Goal: Task Accomplishment & Management: Manage account settings

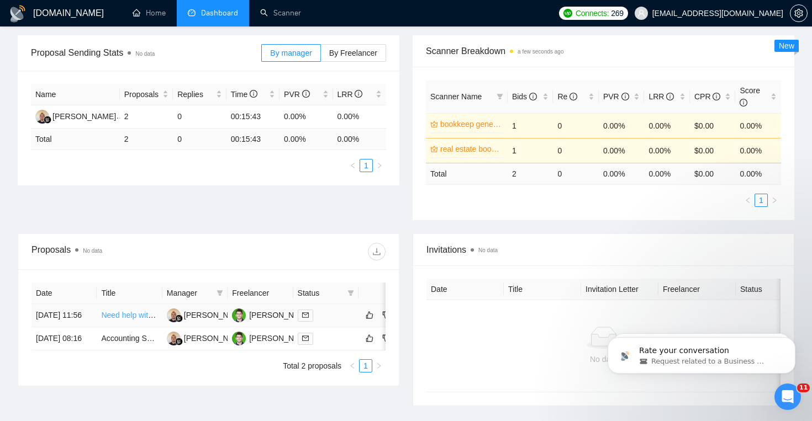
click at [142, 320] on link "Need help with Bookkeeping Clients on Quickbooks Online" at bounding box center [202, 315] width 202 height 9
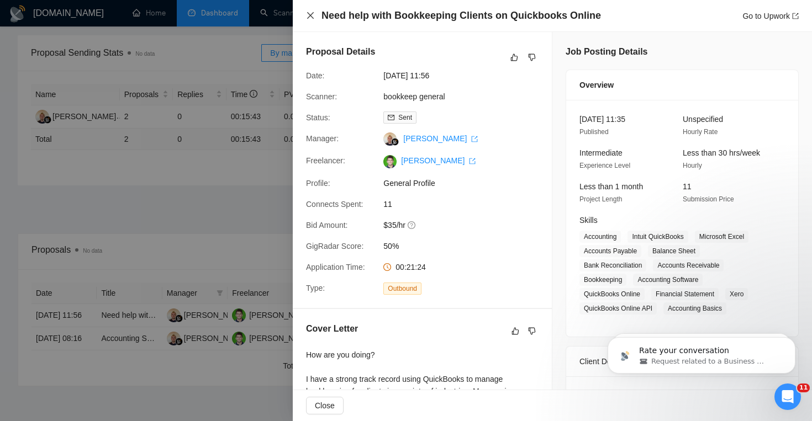
click at [311, 20] on icon "close" at bounding box center [310, 15] width 9 height 9
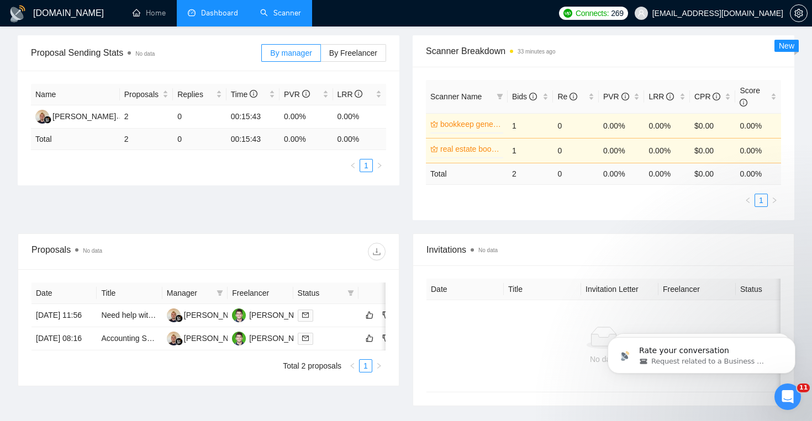
click at [269, 16] on link "Scanner" at bounding box center [280, 12] width 41 height 9
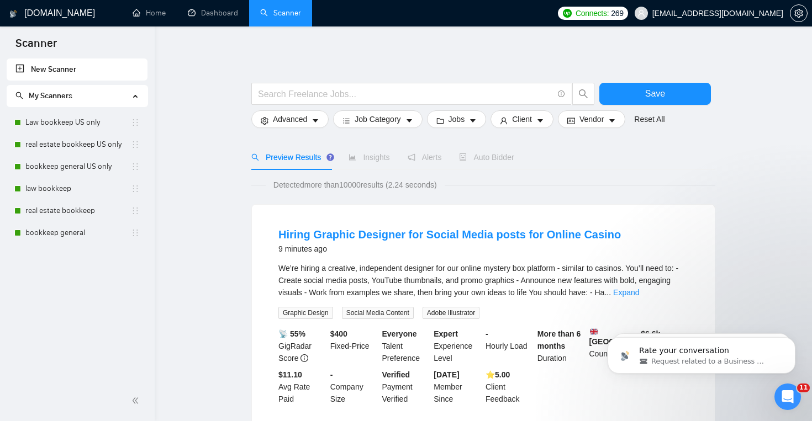
click at [416, 162] on div "Alerts" at bounding box center [424, 157] width 34 height 12
click at [72, 124] on link "Law bookkeep US only" at bounding box center [77, 123] width 105 height 22
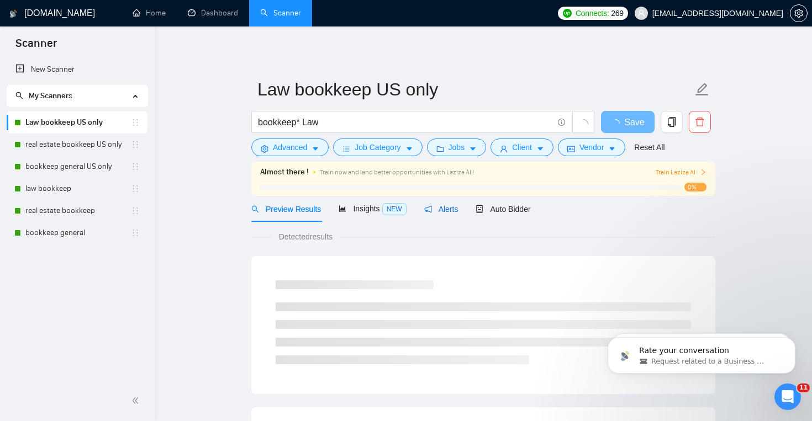
click at [439, 210] on span "Alerts" at bounding box center [441, 209] width 34 height 9
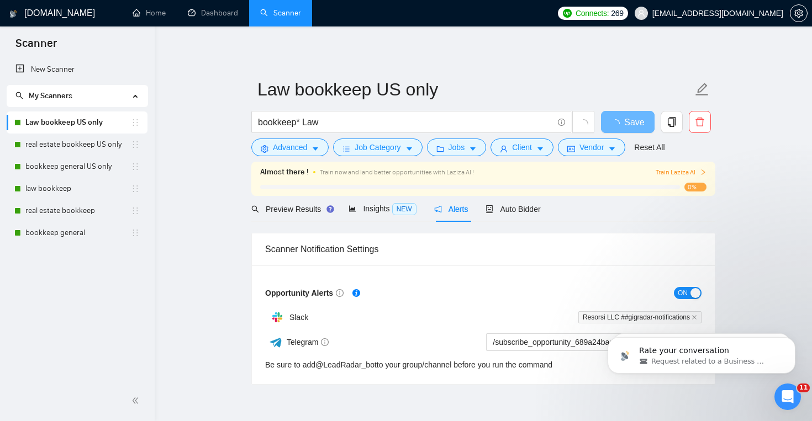
click at [684, 294] on span "ON" at bounding box center [682, 293] width 10 height 12
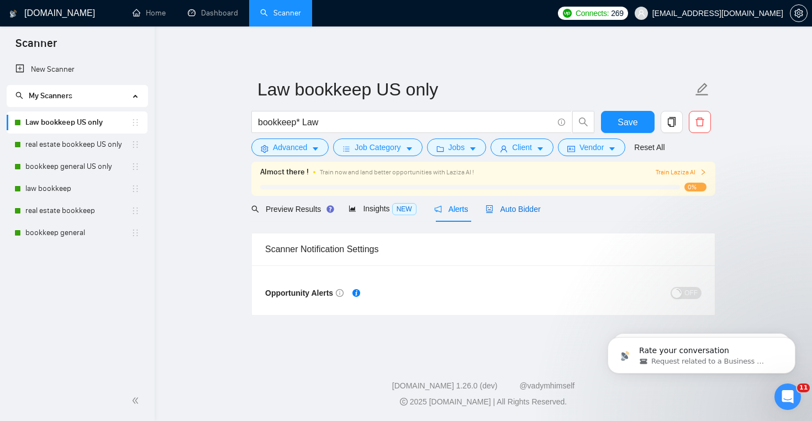
click at [511, 210] on span "Auto Bidder" at bounding box center [512, 209] width 55 height 9
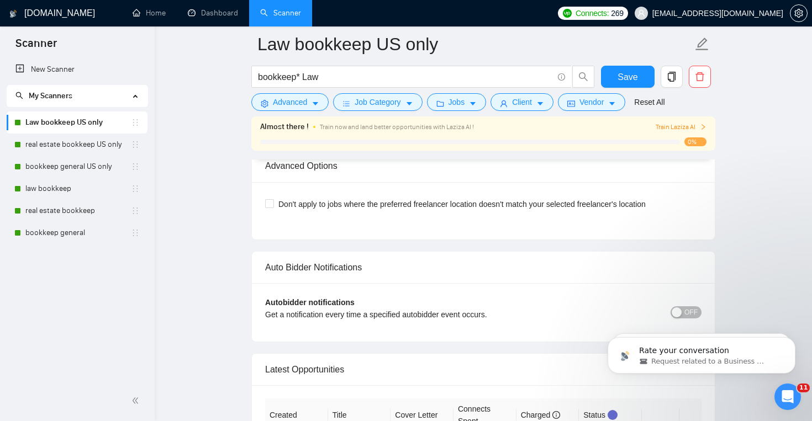
scroll to position [2470, 0]
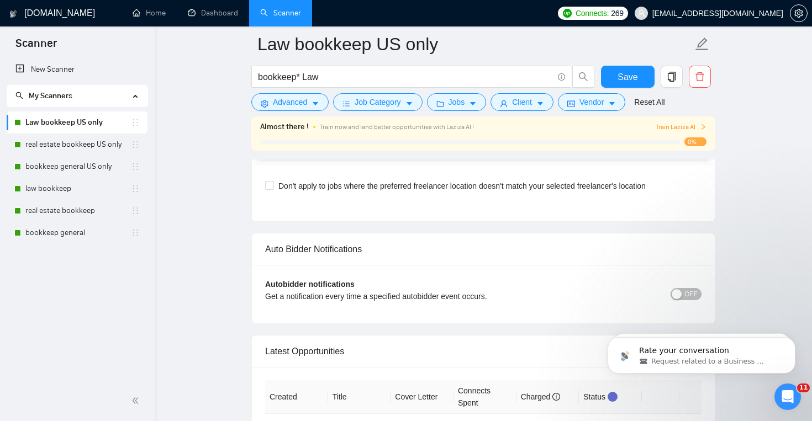
click at [685, 296] on span "OFF" at bounding box center [690, 294] width 13 height 12
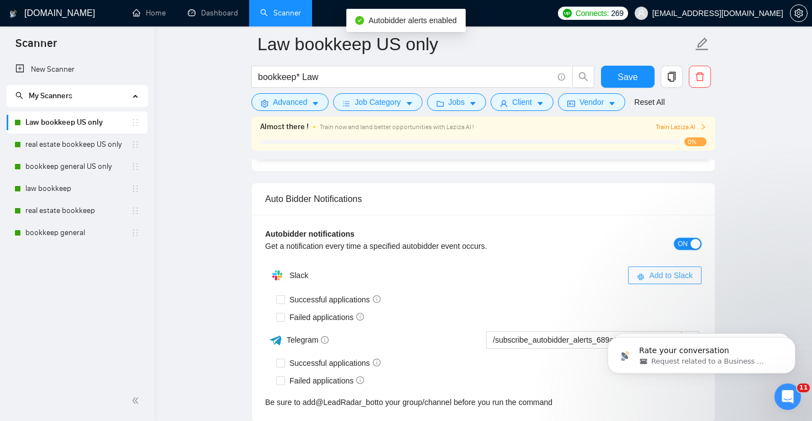
scroll to position [2530, 0]
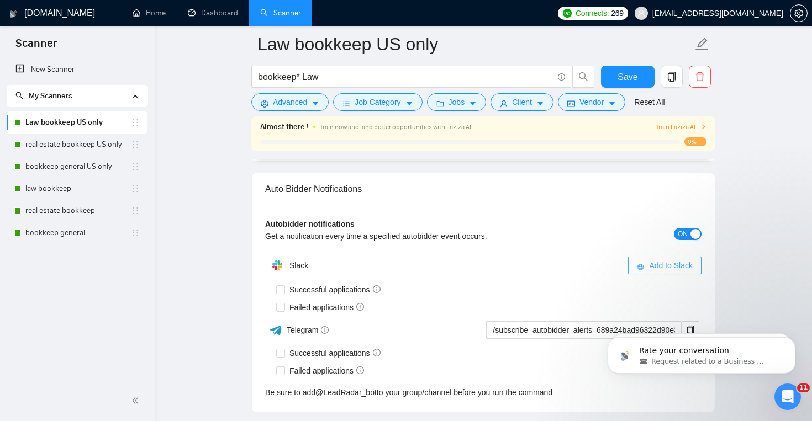
click at [669, 267] on span "Add to Slack" at bounding box center [671, 265] width 44 height 12
click at [616, 76] on button "Save" at bounding box center [628, 77] width 54 height 22
click at [88, 146] on link "real estate bookkeep US only" at bounding box center [77, 145] width 105 height 22
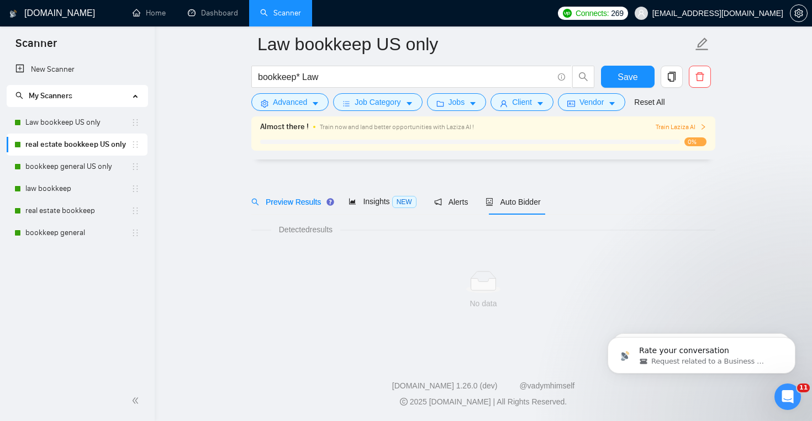
scroll to position [16, 0]
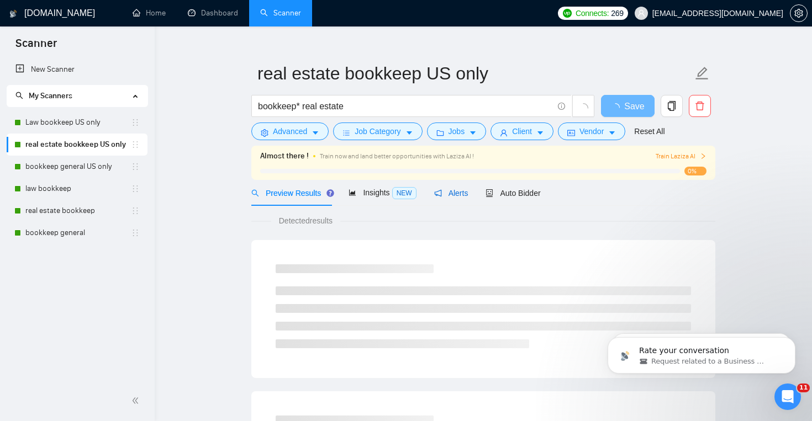
click at [461, 192] on span "Alerts" at bounding box center [451, 193] width 34 height 9
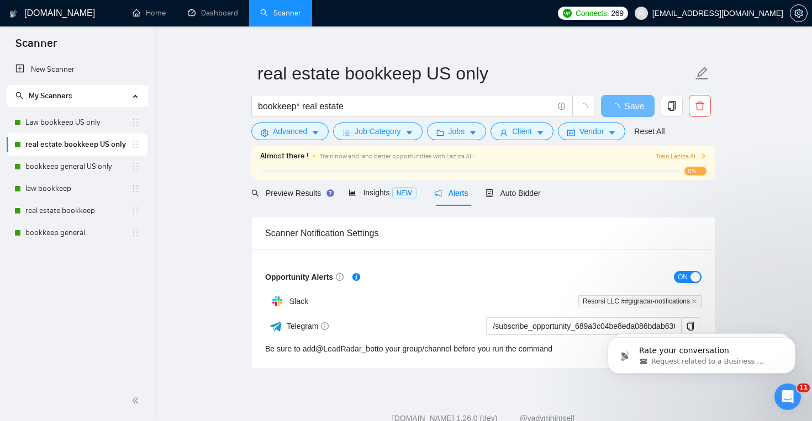
click at [690, 274] on div "button" at bounding box center [695, 277] width 10 height 10
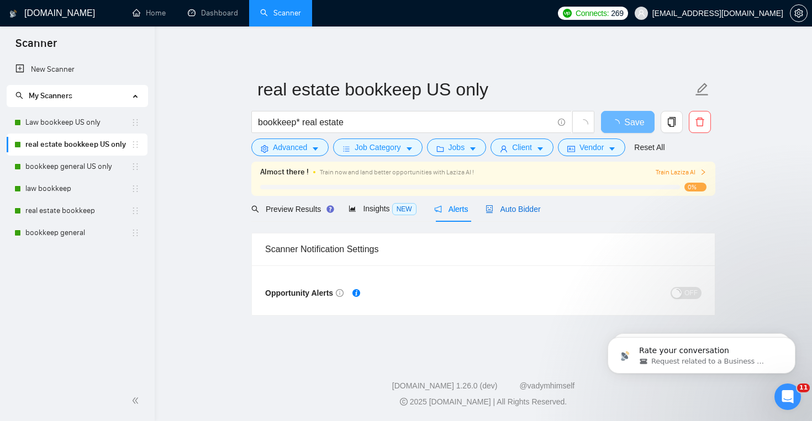
click at [540, 207] on span "Auto Bidder" at bounding box center [512, 209] width 55 height 9
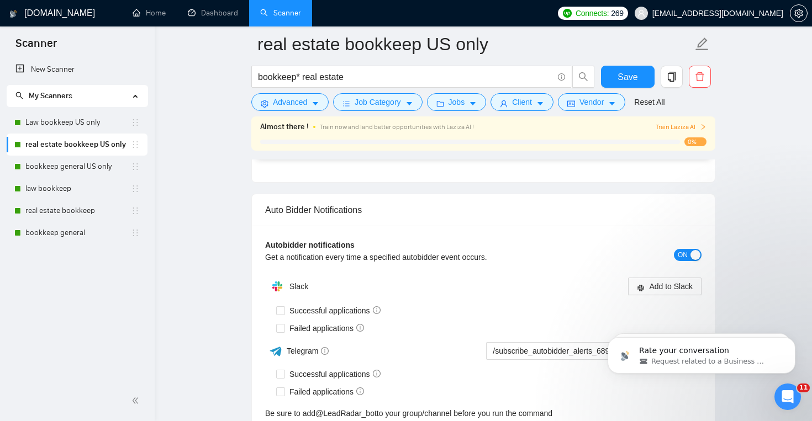
scroll to position [2527, 0]
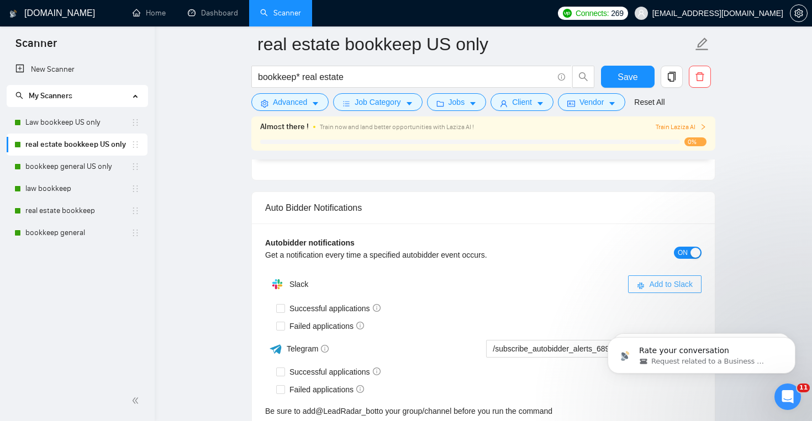
click at [663, 282] on span "Add to Slack" at bounding box center [671, 284] width 44 height 12
click at [283, 309] on input "Successful applications" at bounding box center [280, 308] width 8 height 8
checkbox input "true"
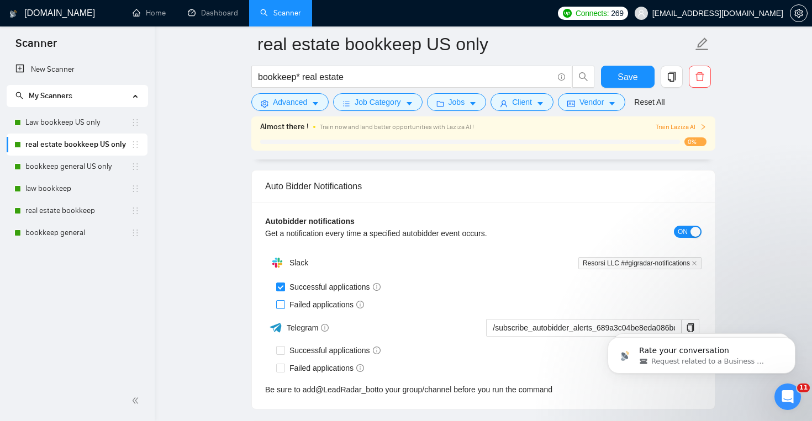
click at [284, 304] on div "Successful applications Failed applications" at bounding box center [488, 295] width 425 height 35
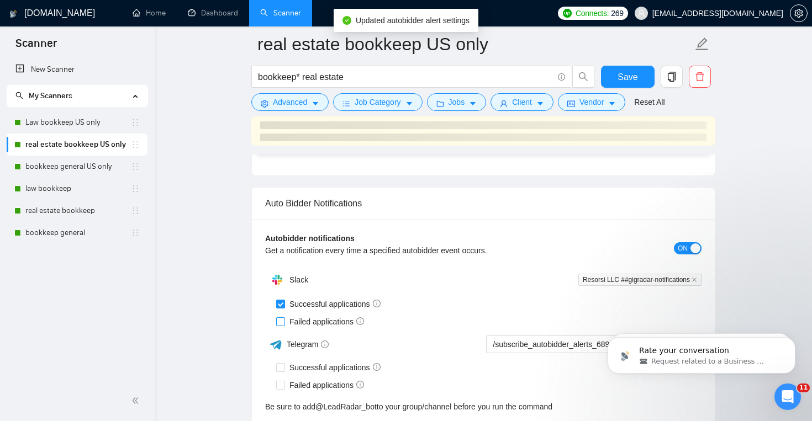
click at [283, 320] on input "Failed applications" at bounding box center [280, 321] width 8 height 8
checkbox input "true"
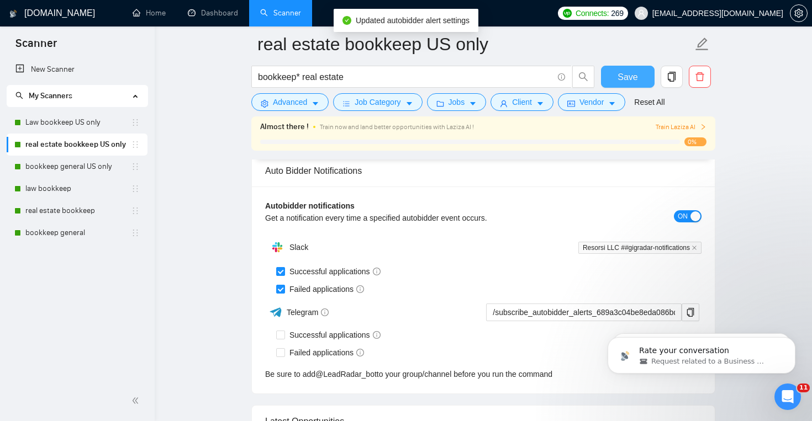
click at [622, 76] on span "Save" at bounding box center [627, 77] width 20 height 14
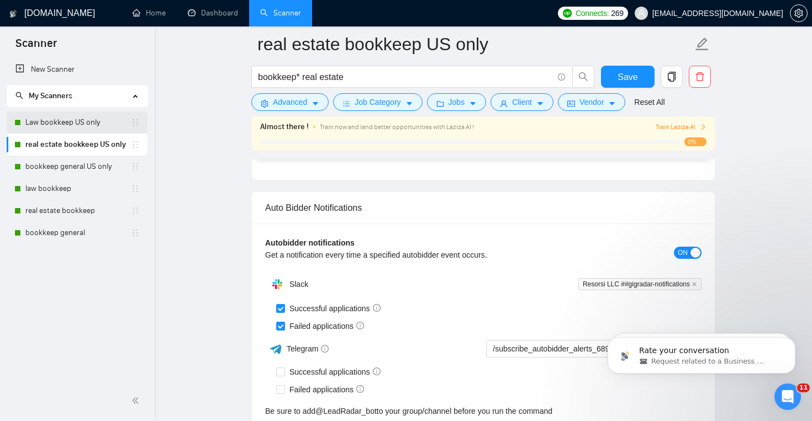
click at [82, 129] on link "Law bookkeep US only" at bounding box center [77, 123] width 105 height 22
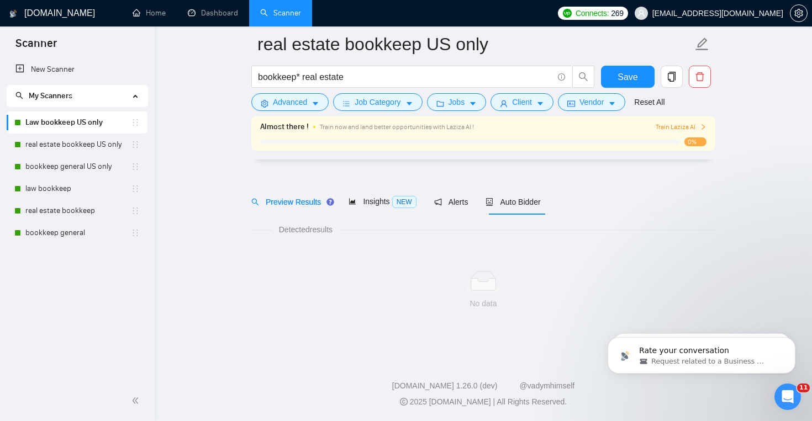
scroll to position [16, 0]
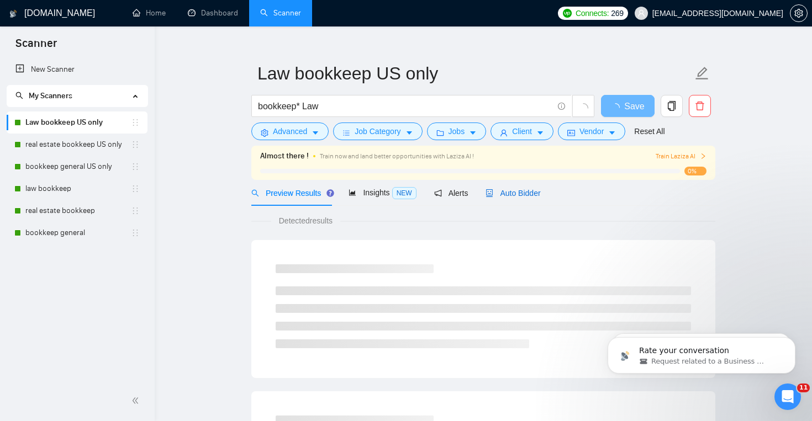
click at [525, 198] on div "Auto Bidder" at bounding box center [512, 193] width 55 height 12
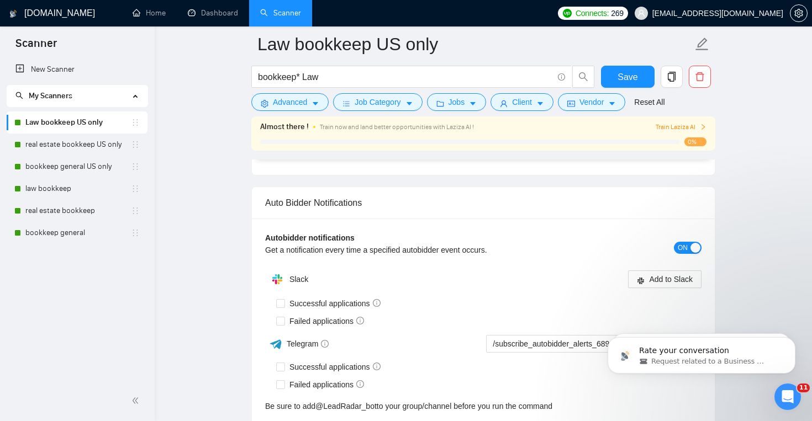
scroll to position [2518, 0]
click at [655, 286] on div "Slack Add to Slack" at bounding box center [483, 278] width 436 height 22
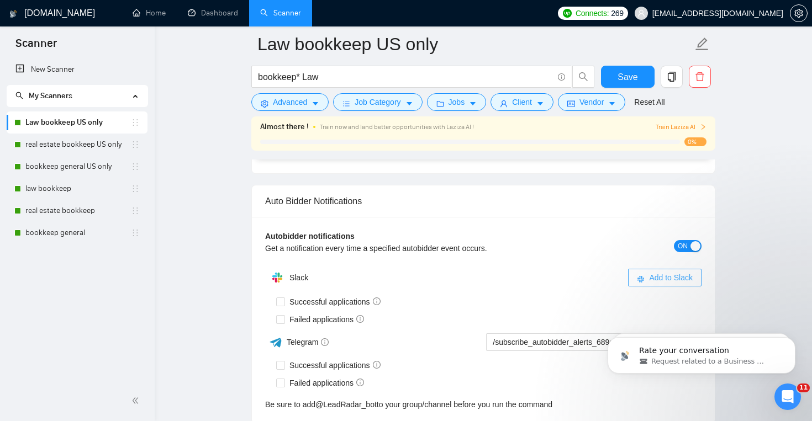
click at [668, 279] on span "Add to Slack" at bounding box center [671, 278] width 44 height 12
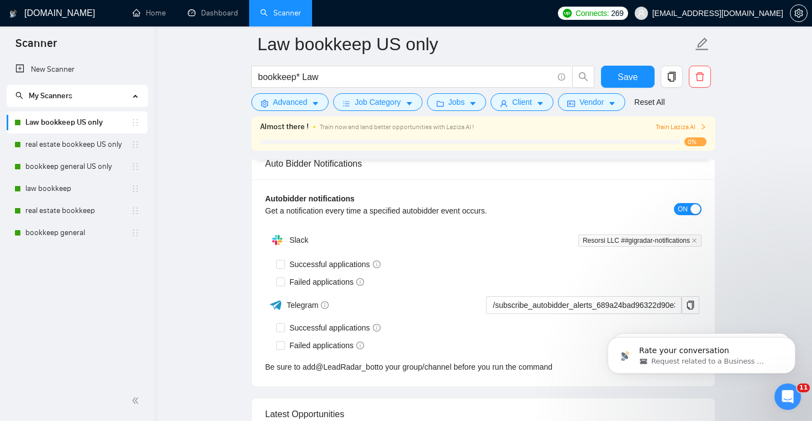
click at [283, 296] on div "Telegram" at bounding box center [373, 304] width 217 height 19
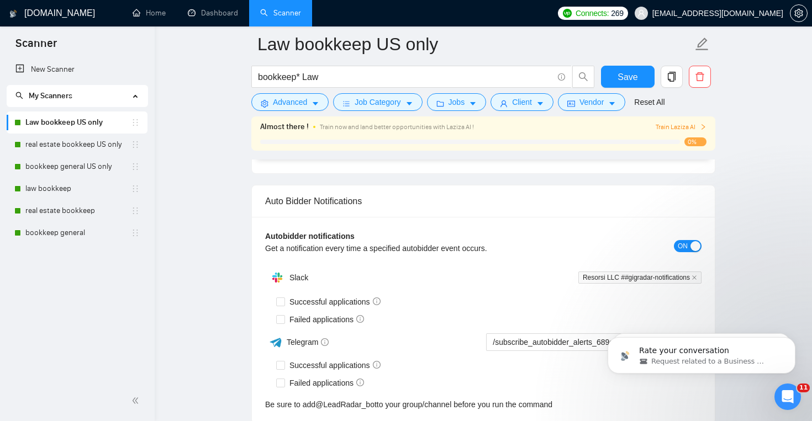
click at [281, 292] on div "Slack Resorsi LLC ##gigradar-notifications Successful applications Failed appli…" at bounding box center [483, 339] width 436 height 144
click at [281, 301] on input "Successful applications" at bounding box center [280, 302] width 8 height 8
checkbox input "true"
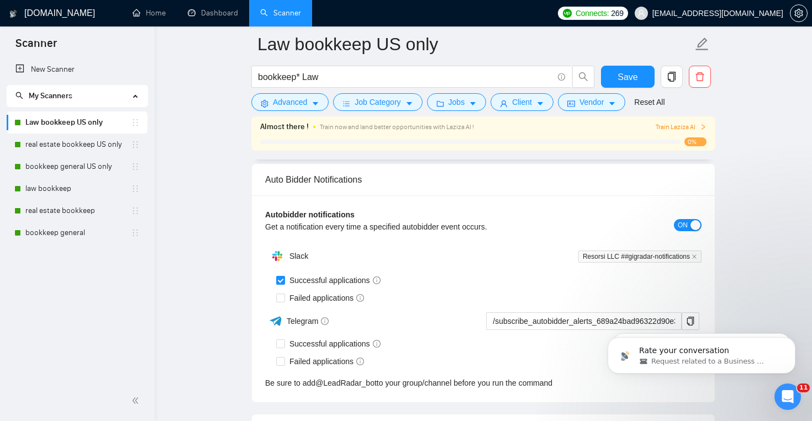
click at [284, 321] on div "Telegram" at bounding box center [373, 320] width 217 height 19
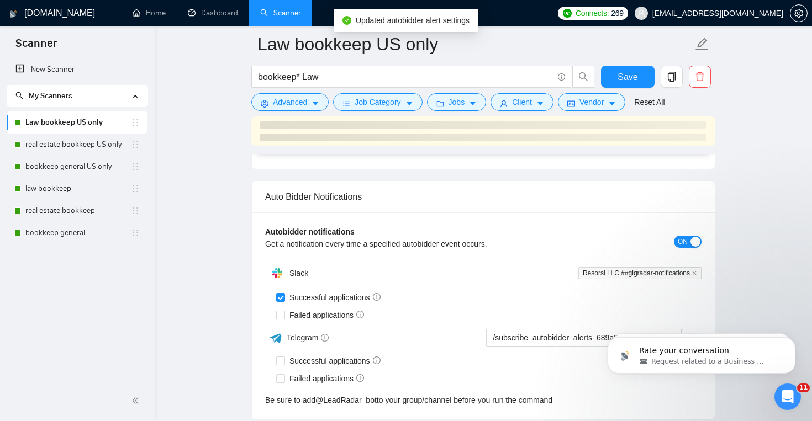
click at [284, 311] on span at bounding box center [280, 315] width 9 height 9
click at [284, 311] on input "Failed applications" at bounding box center [280, 315] width 8 height 8
checkbox input "true"
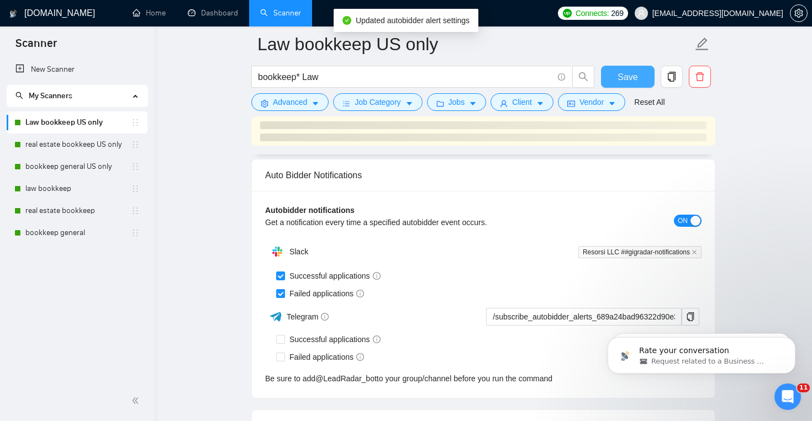
click at [628, 71] on span "Save" at bounding box center [627, 77] width 20 height 14
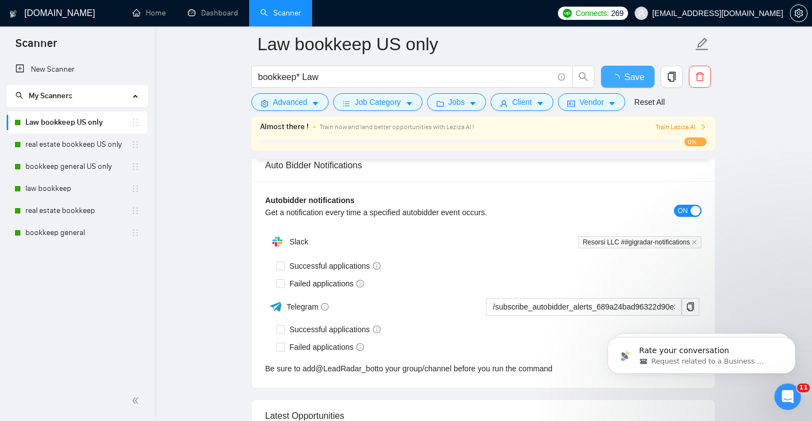
checkbox input "true"
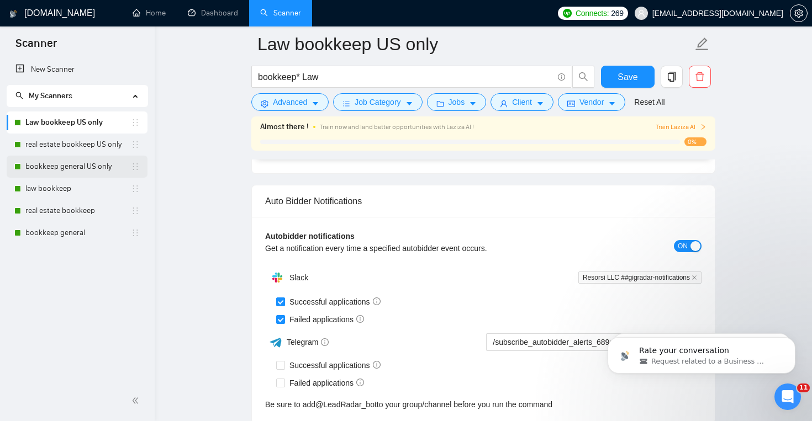
click at [88, 172] on link "bookkeep general US only" at bounding box center [77, 167] width 105 height 22
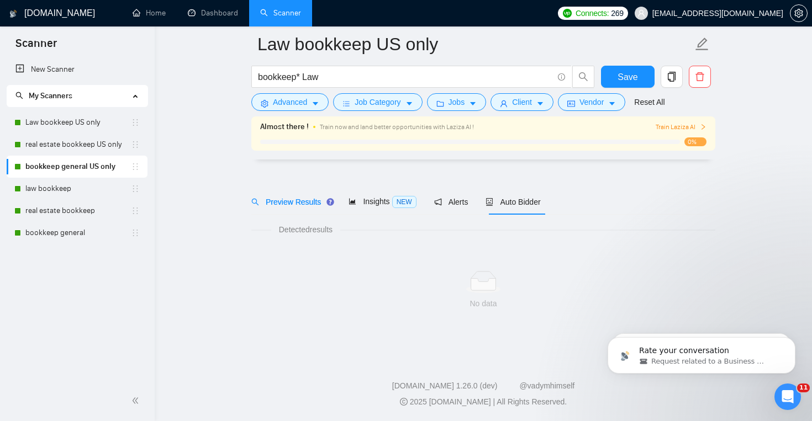
scroll to position [16, 0]
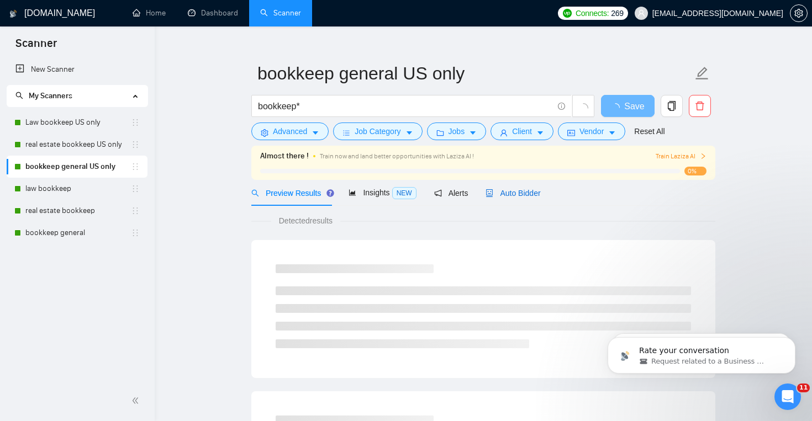
click at [515, 196] on span "Auto Bidder" at bounding box center [512, 193] width 55 height 9
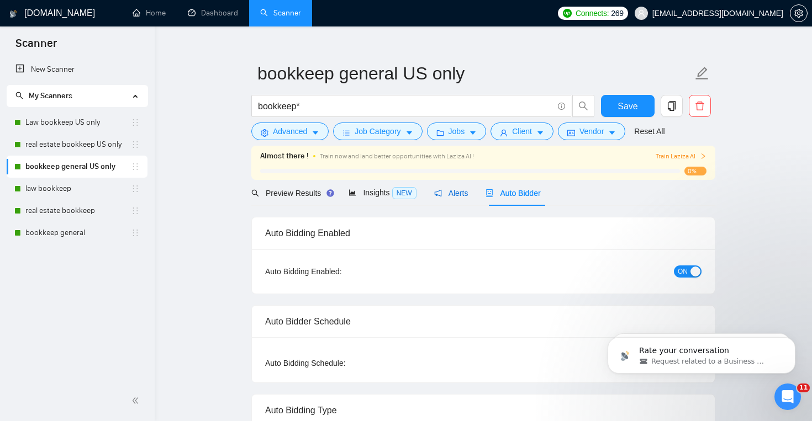
click at [467, 198] on div "Alerts" at bounding box center [451, 193] width 34 height 12
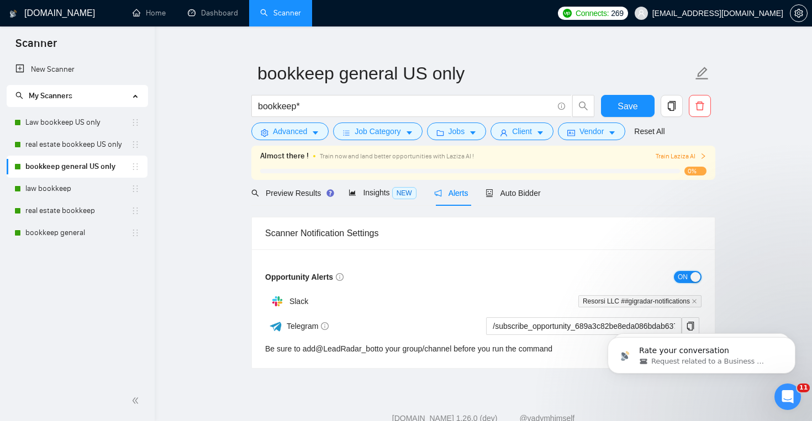
click at [684, 273] on span "ON" at bounding box center [682, 277] width 10 height 12
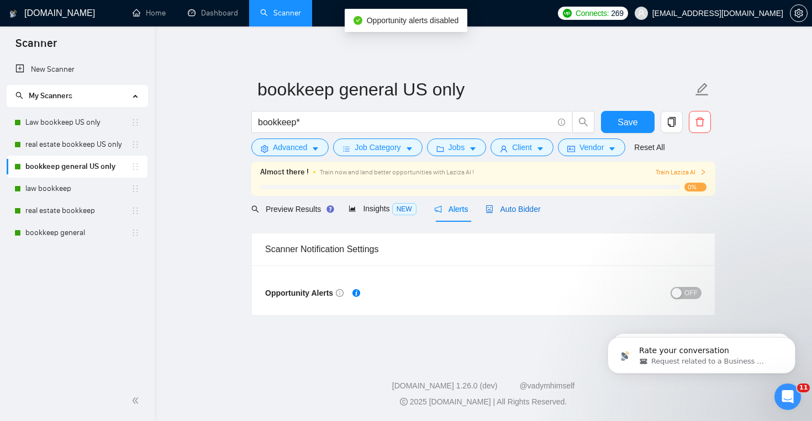
click at [529, 213] on span "Auto Bidder" at bounding box center [512, 209] width 55 height 9
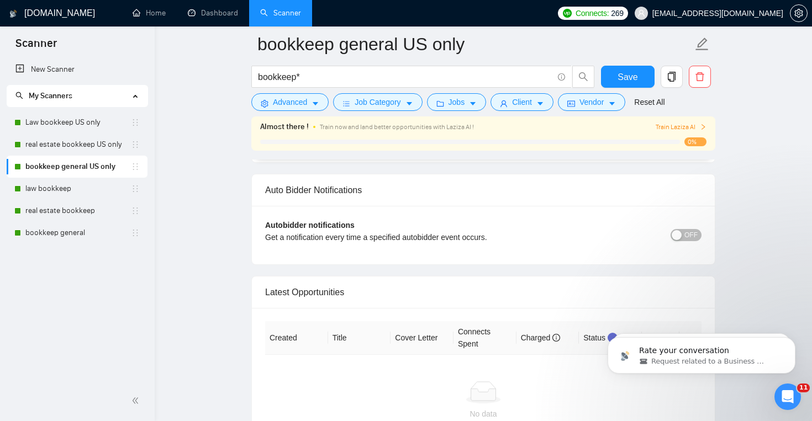
scroll to position [2544, 0]
click at [691, 238] on span "OFF" at bounding box center [690, 236] width 13 height 12
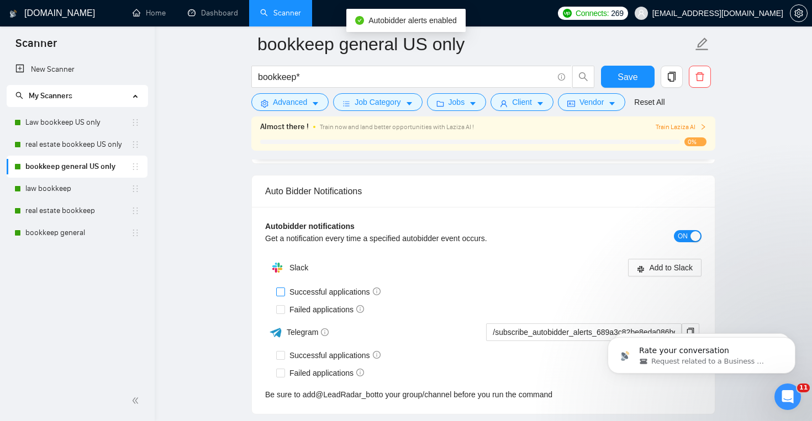
click at [281, 291] on input "Successful applications" at bounding box center [280, 292] width 8 height 8
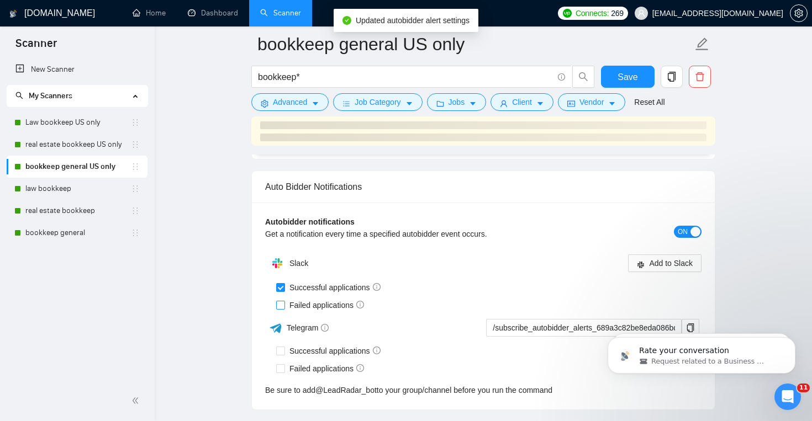
click at [282, 282] on label "Successful applications" at bounding box center [330, 288] width 109 height 12
click at [282, 283] on input "Successful applications" at bounding box center [280, 287] width 8 height 8
click at [282, 282] on div "Successful applications Failed applications" at bounding box center [488, 296] width 425 height 35
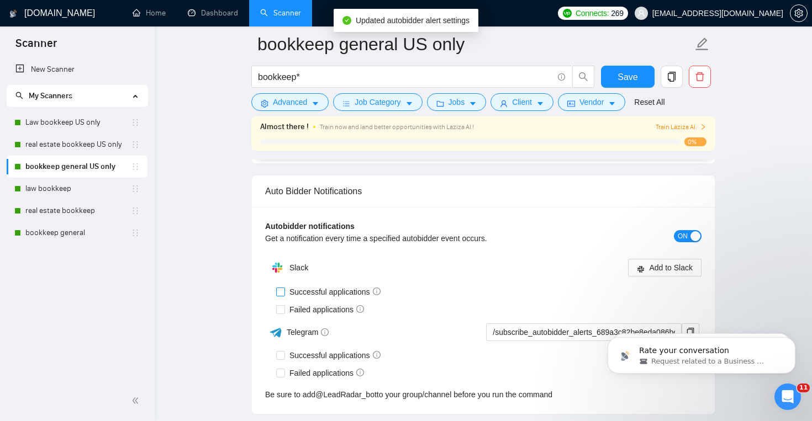
click at [281, 292] on input "Successful applications" at bounding box center [280, 292] width 8 height 8
checkbox input "true"
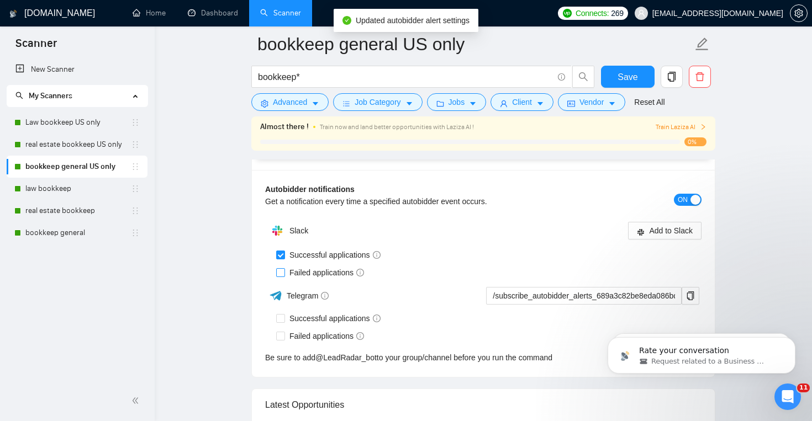
click at [284, 304] on div "Slack Add to Slack Successful applications Failed applications Telegram /subscr…" at bounding box center [483, 292] width 436 height 144
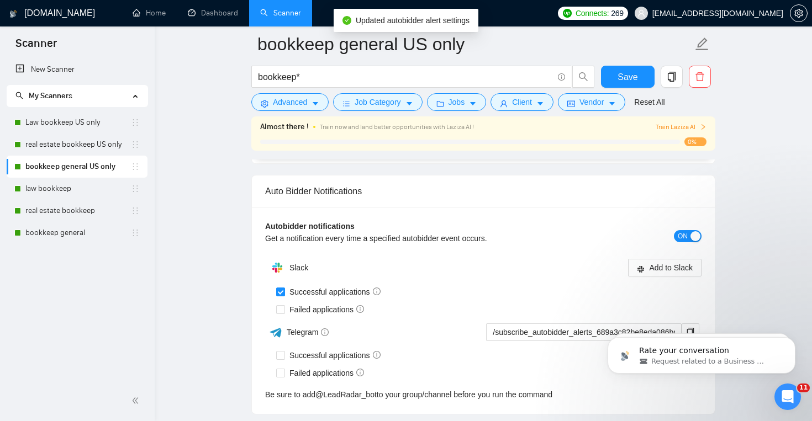
click at [283, 301] on div "Failed applications" at bounding box center [488, 310] width 425 height 18
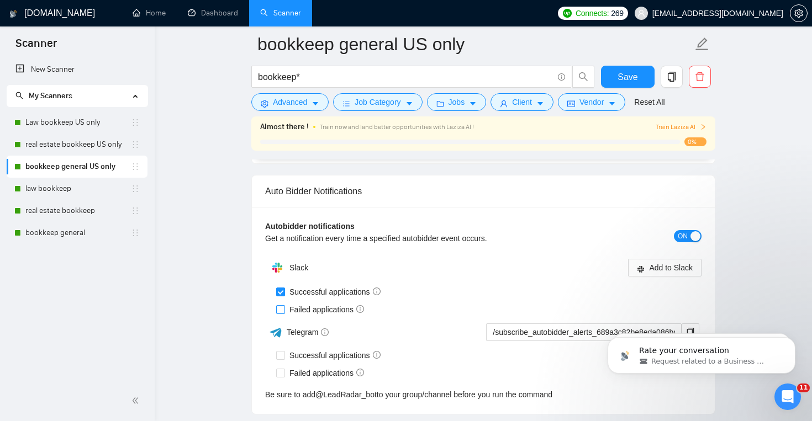
click at [281, 306] on input "Failed applications" at bounding box center [280, 309] width 8 height 8
checkbox input "true"
click at [657, 266] on span "Add to Slack" at bounding box center [671, 268] width 44 height 12
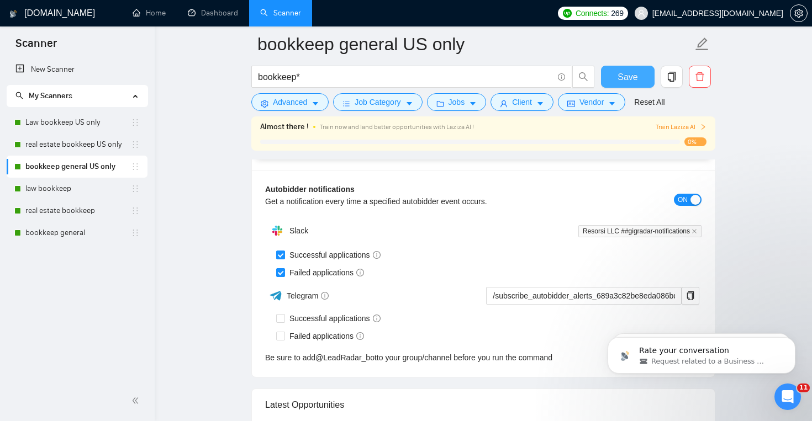
click at [631, 80] on span "Save" at bounding box center [627, 77] width 20 height 14
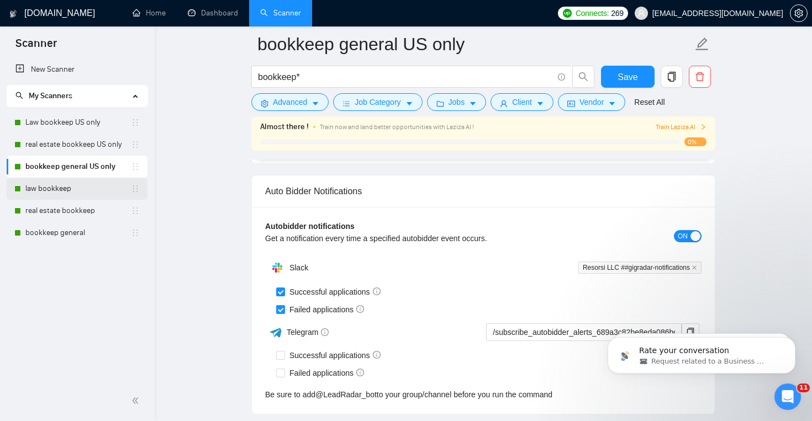
click at [80, 187] on link "law bookkeep" at bounding box center [77, 189] width 105 height 22
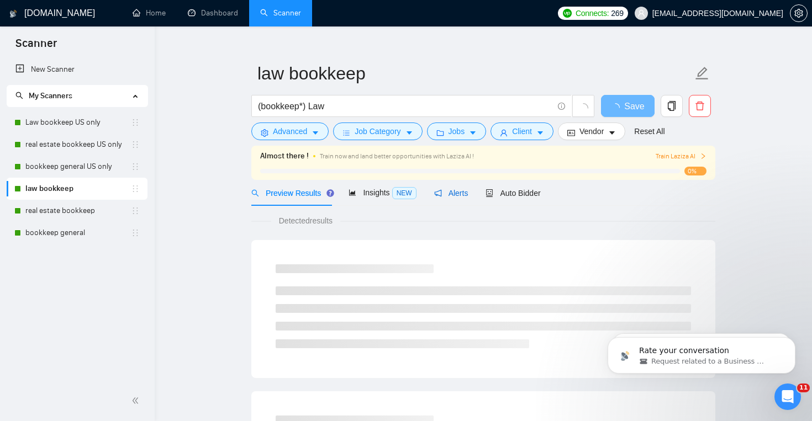
click at [451, 190] on span "Alerts" at bounding box center [451, 193] width 34 height 9
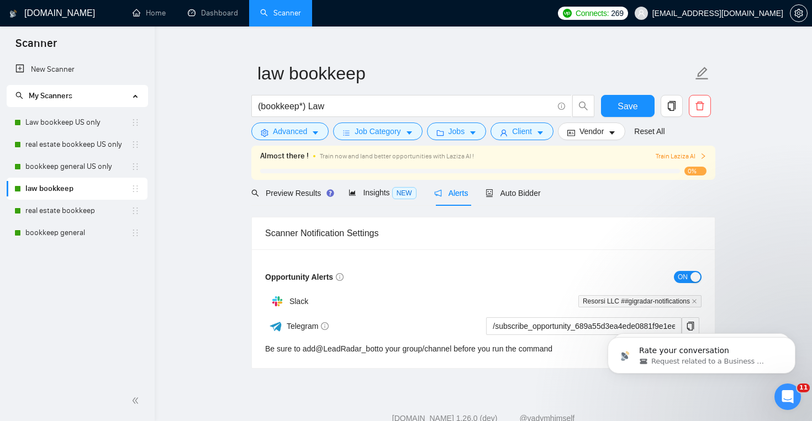
click at [685, 277] on span "ON" at bounding box center [682, 277] width 10 height 12
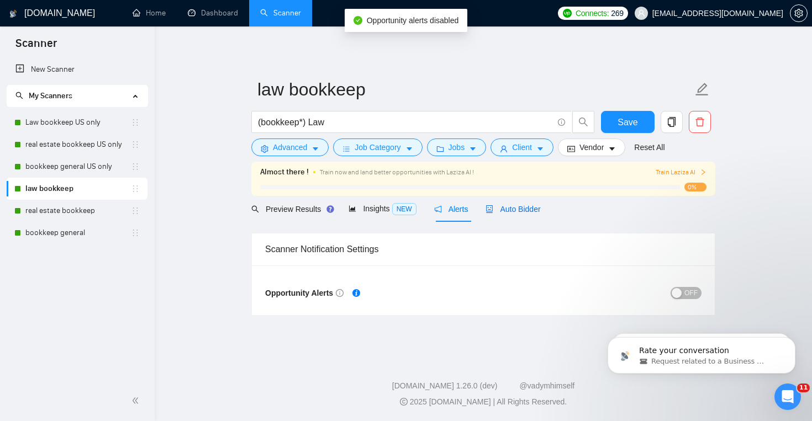
click at [527, 211] on span "Auto Bidder" at bounding box center [512, 209] width 55 height 9
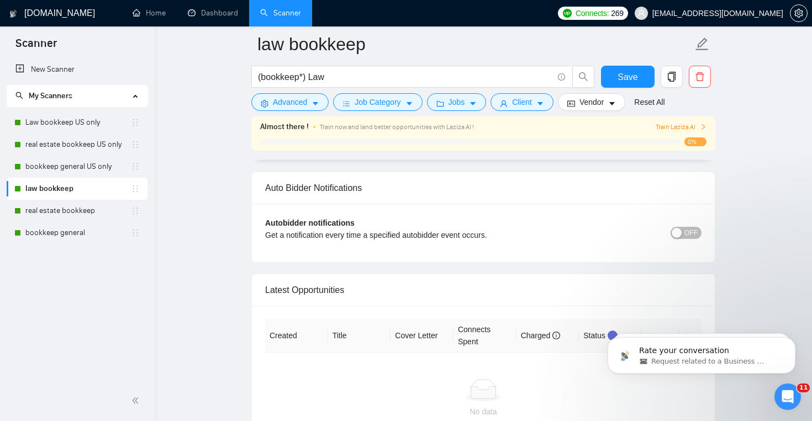
scroll to position [2557, 0]
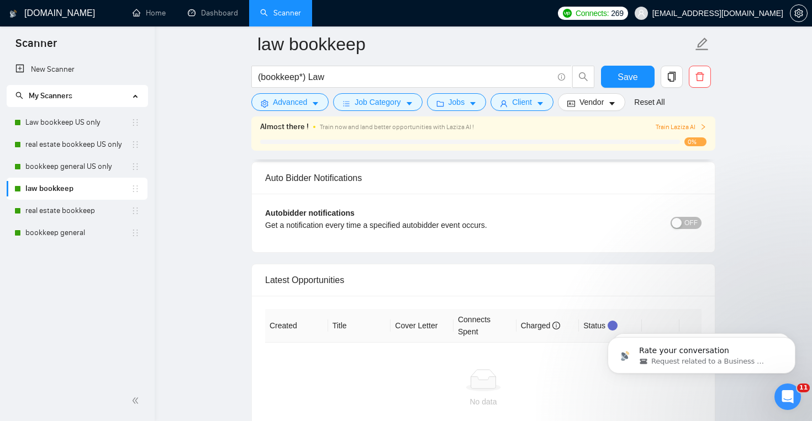
click at [689, 221] on span "OFF" at bounding box center [690, 223] width 13 height 12
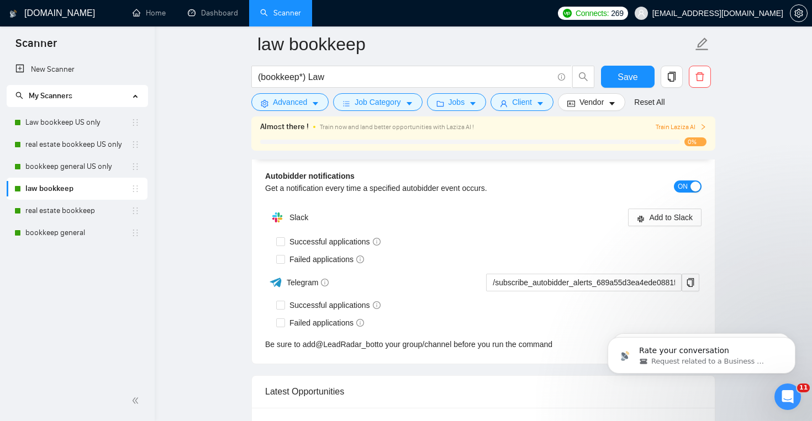
click at [280, 157] on div "Auto Bidder Notifications" at bounding box center [483, 140] width 436 height 31
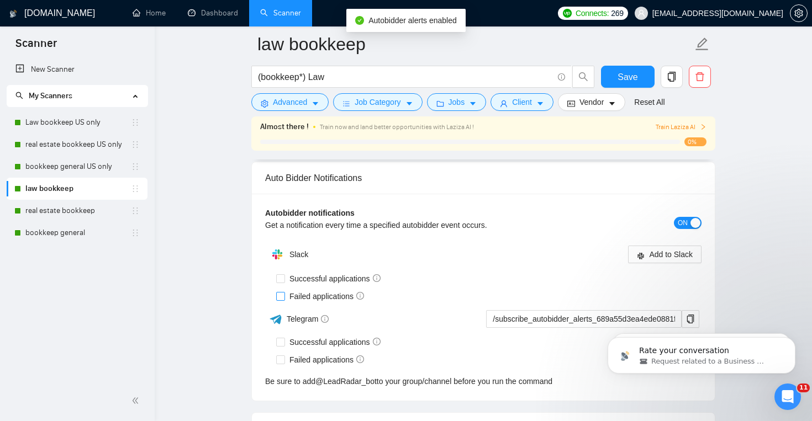
click at [282, 294] on input "Failed applications" at bounding box center [280, 296] width 8 height 8
checkbox input "true"
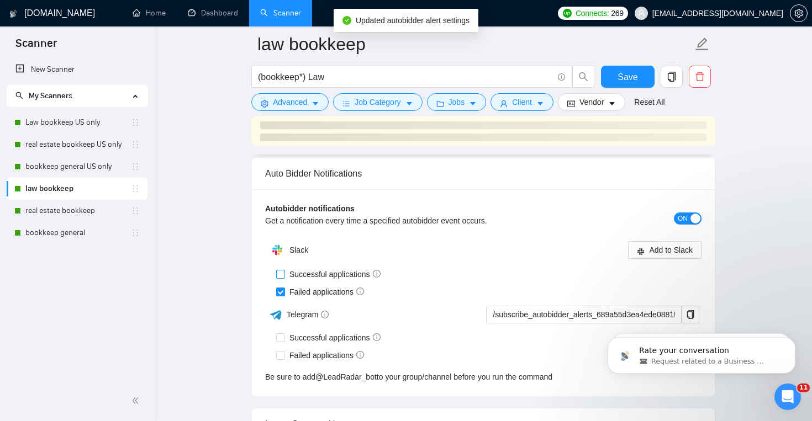
click at [280, 270] on input "Successful applications" at bounding box center [280, 274] width 8 height 8
checkbox input "true"
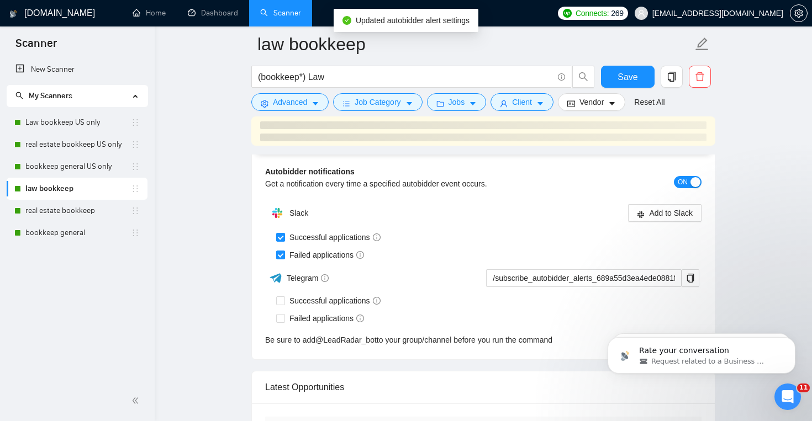
click at [659, 109] on div "Don't apply to jobs where the preferred freelancer location doesn't match your …" at bounding box center [483, 79] width 463 height 57
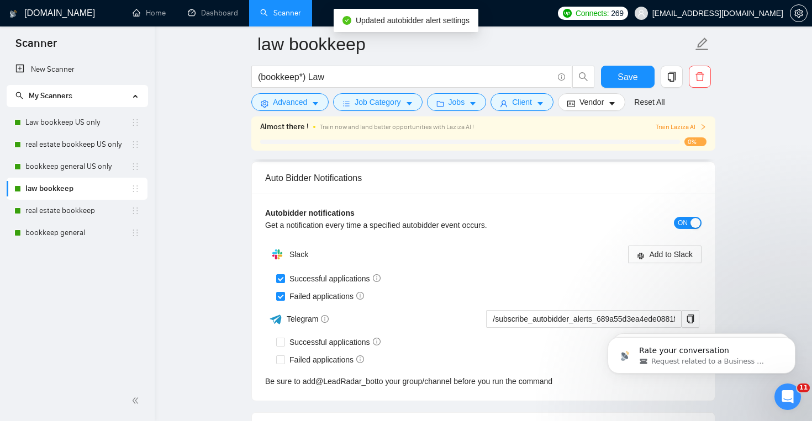
click at [659, 239] on div "Autobidder notifications Get a notification every time a specified autobidder e…" at bounding box center [483, 297] width 463 height 207
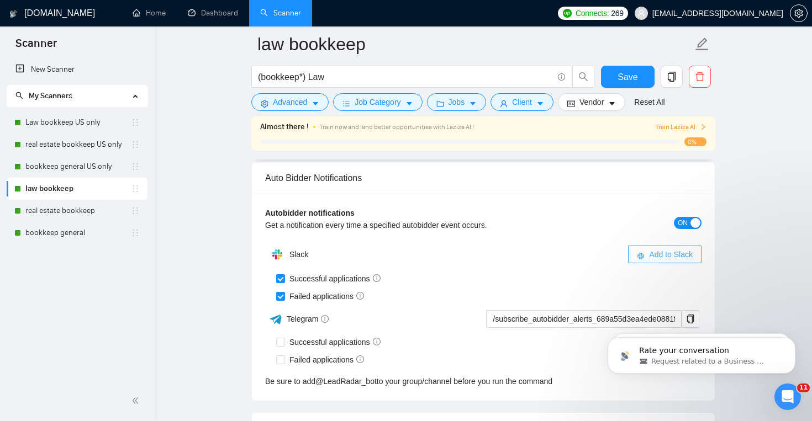
click at [660, 249] on span "Add to Slack" at bounding box center [671, 254] width 44 height 12
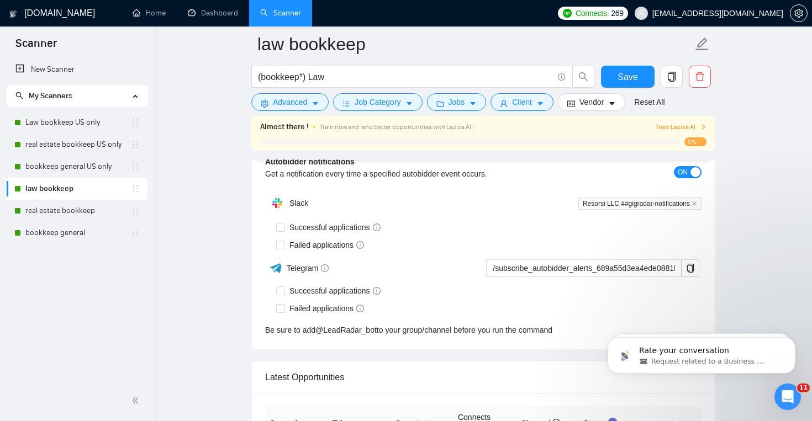
checkbox input "true"
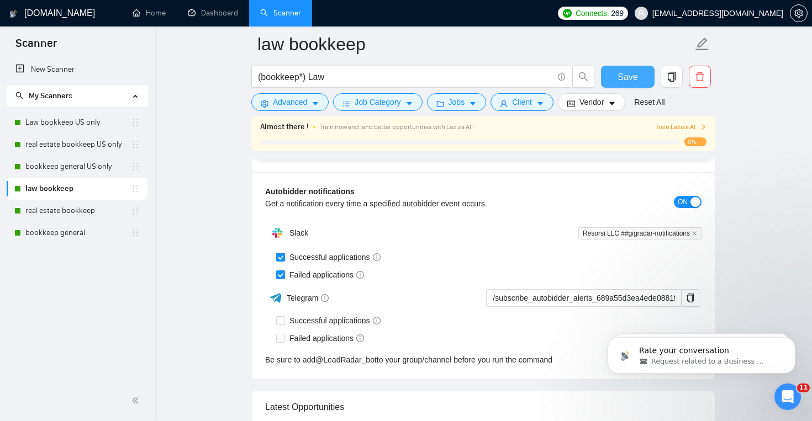
click at [622, 79] on span "Save" at bounding box center [627, 77] width 20 height 14
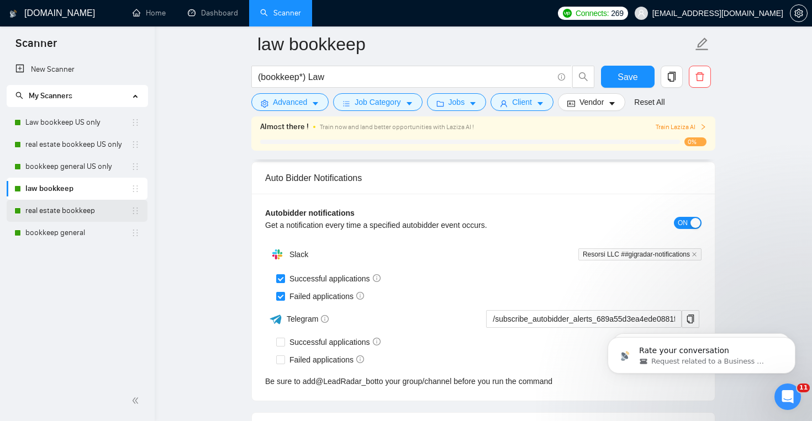
click at [80, 218] on link "real estate bookkeep" at bounding box center [77, 211] width 105 height 22
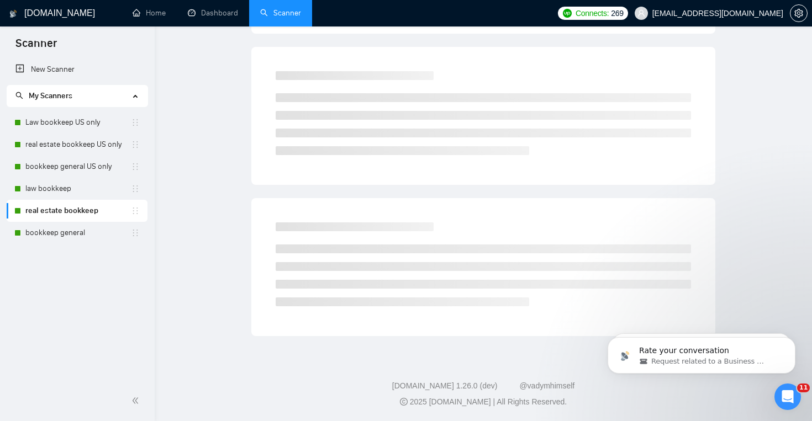
scroll to position [16, 0]
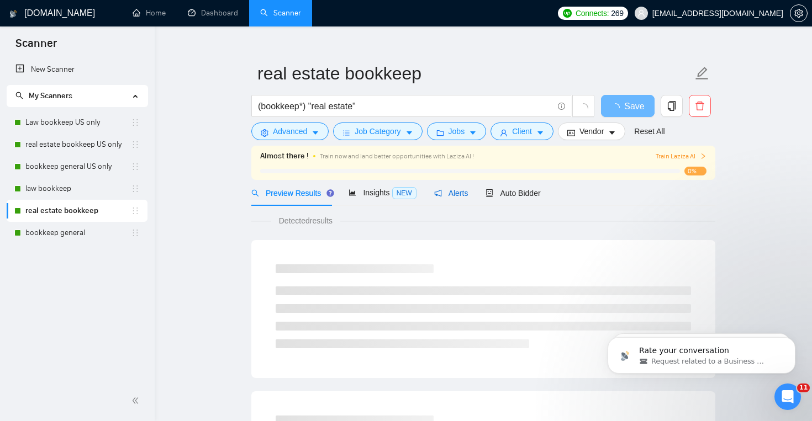
click at [457, 194] on span "Alerts" at bounding box center [451, 193] width 34 height 9
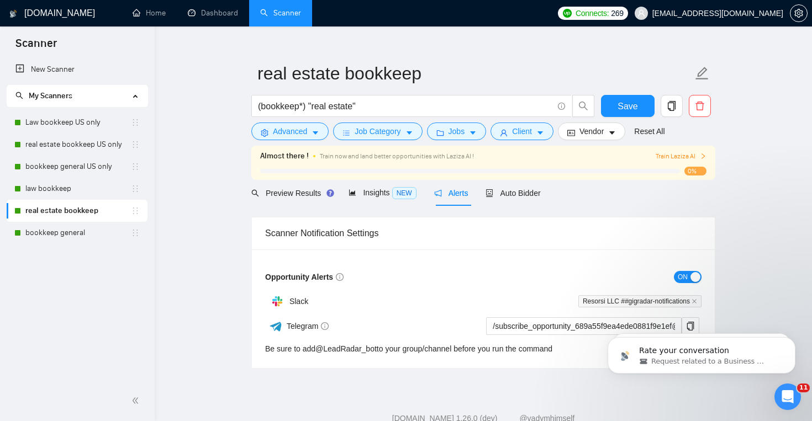
click at [686, 280] on span "ON" at bounding box center [682, 277] width 10 height 12
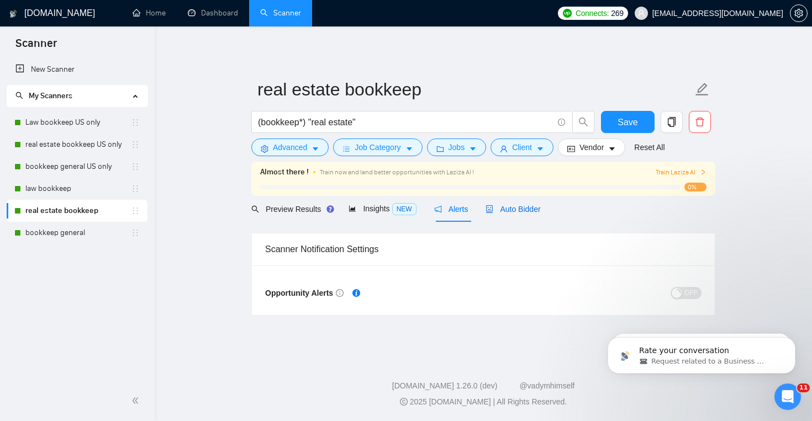
click at [518, 210] on span "Auto Bidder" at bounding box center [512, 209] width 55 height 9
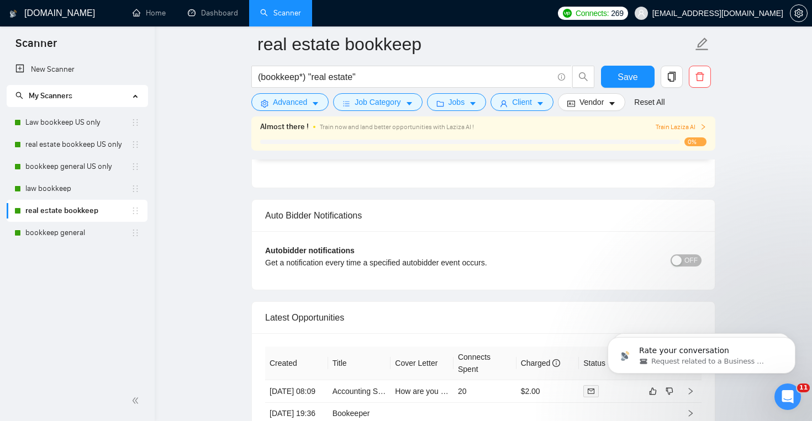
scroll to position [2516, 0]
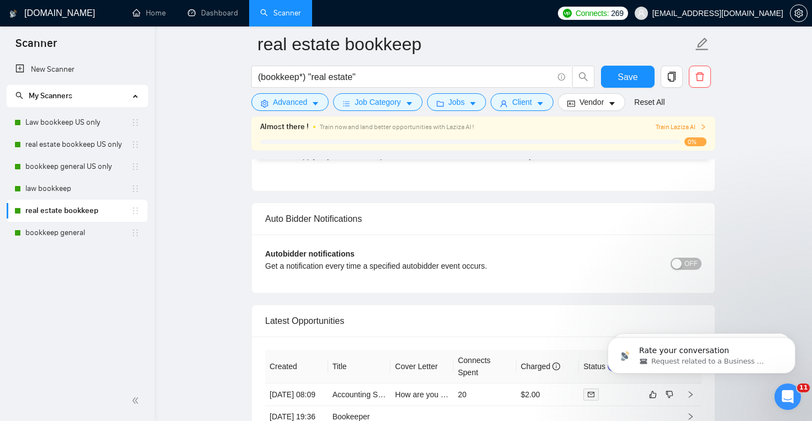
click at [685, 262] on span "OFF" at bounding box center [690, 264] width 13 height 12
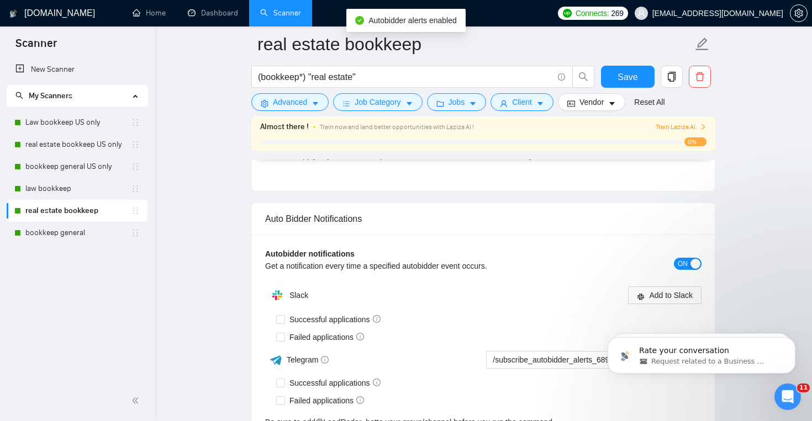
click at [451, 290] on div "Slack" at bounding box center [374, 295] width 218 height 22
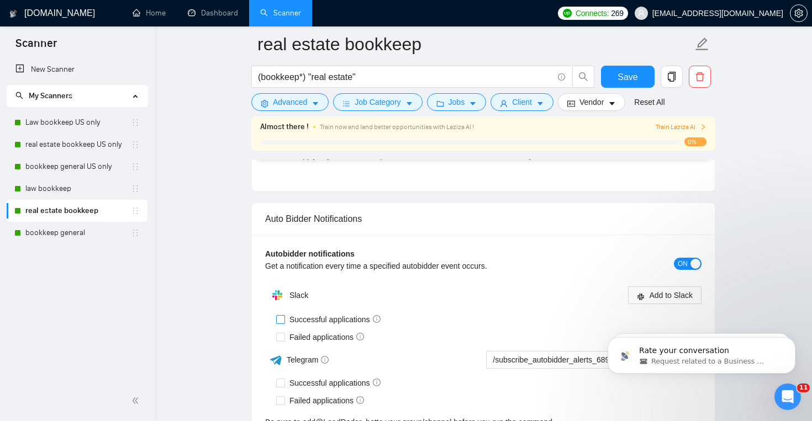
click at [283, 321] on input "Successful applications" at bounding box center [280, 319] width 8 height 8
click at [472, 280] on div "Autobidder notifications Get a notification every time a specified autobidder e…" at bounding box center [483, 338] width 463 height 207
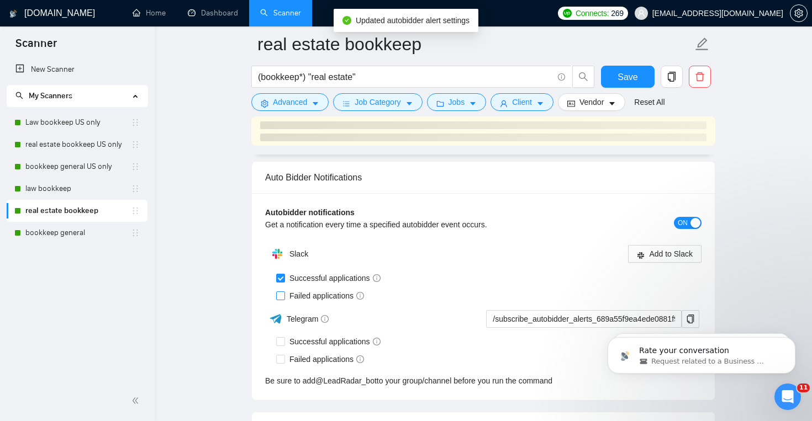
click at [279, 299] on div "Autobidder notifications Get a notification every time a specified autobidder e…" at bounding box center [483, 296] width 463 height 207
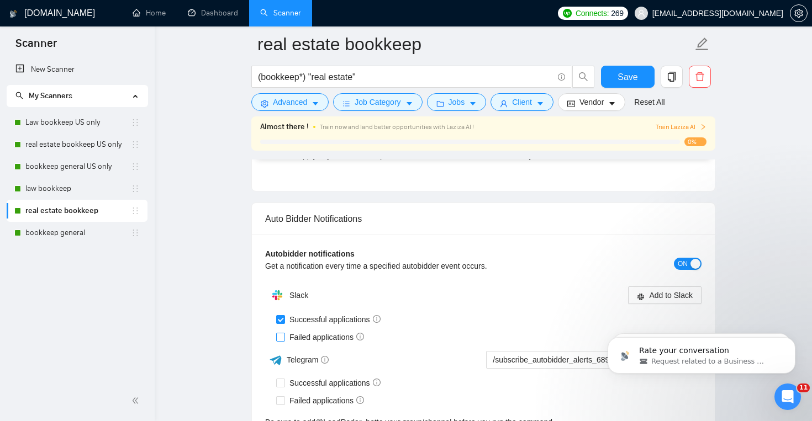
click at [283, 314] on label "Successful applications" at bounding box center [330, 320] width 109 height 12
click at [283, 315] on input "Successful applications" at bounding box center [280, 319] width 8 height 8
checkbox input "false"
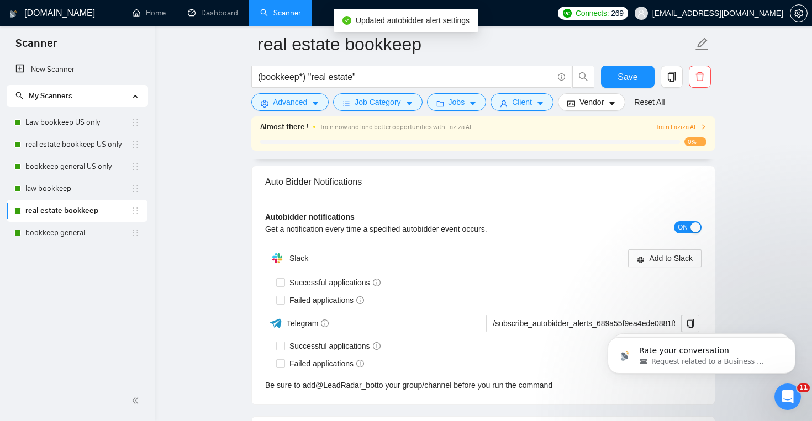
click at [280, 304] on span at bounding box center [280, 300] width 9 height 9
click at [280, 304] on input "Failed applications" at bounding box center [280, 300] width 8 height 8
checkbox input "true"
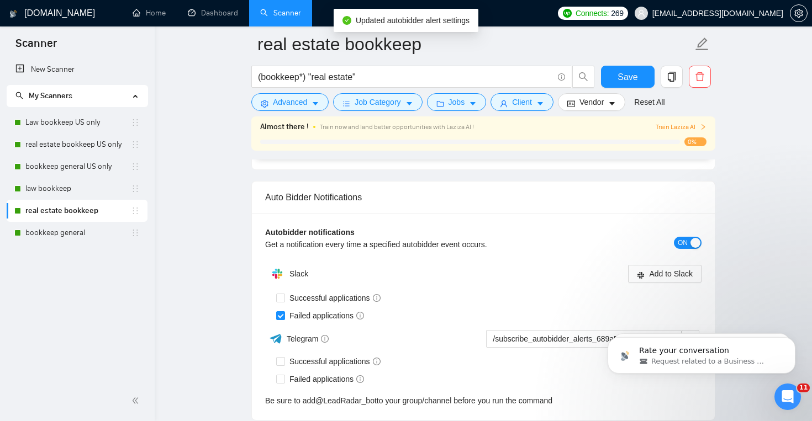
click at [279, 285] on img at bounding box center [277, 274] width 22 height 22
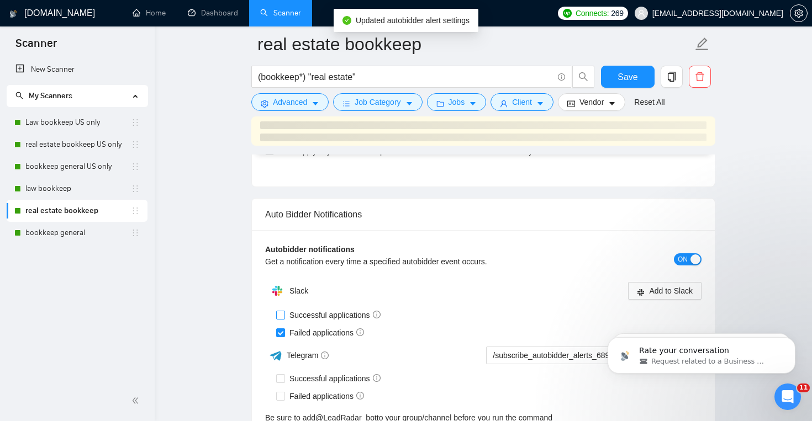
click at [280, 312] on input "Successful applications" at bounding box center [280, 315] width 8 height 8
checkbox input "true"
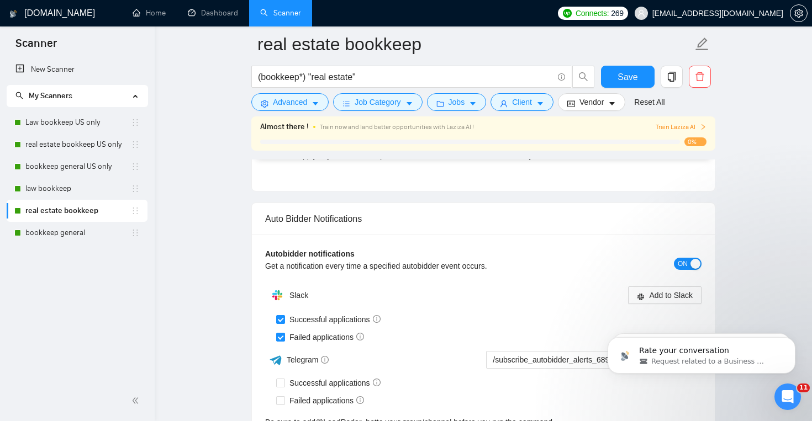
click at [660, 270] on div "Autobidder notifications Get a notification every time a specified autobidder e…" at bounding box center [483, 264] width 436 height 32
click at [663, 288] on button "Add to Slack" at bounding box center [664, 296] width 73 height 18
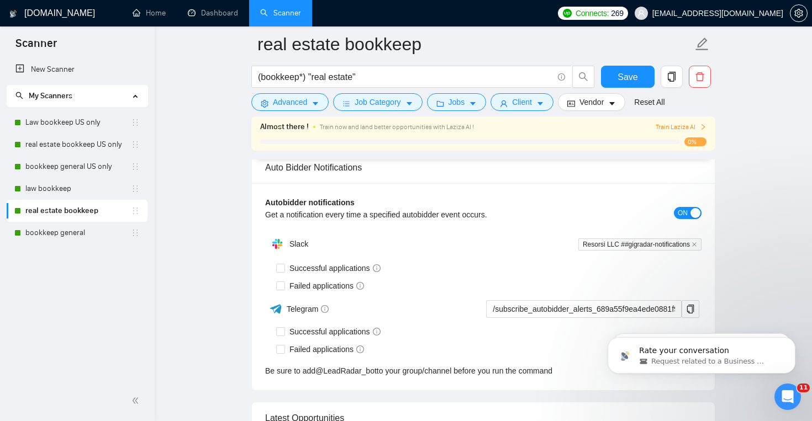
checkbox input "true"
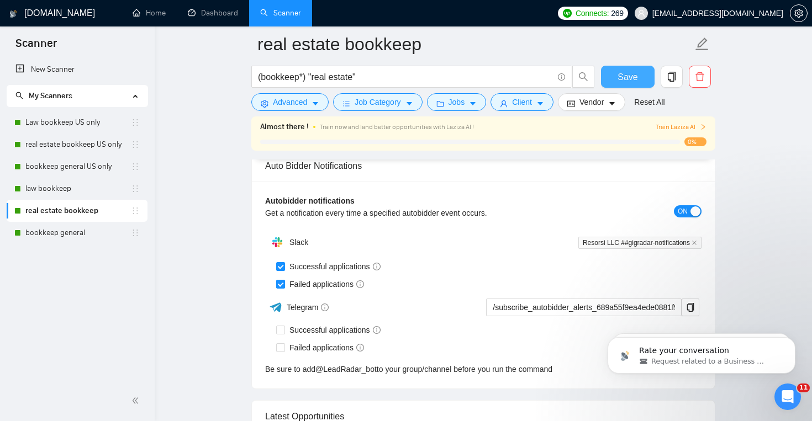
click at [615, 81] on button "Save" at bounding box center [628, 77] width 54 height 22
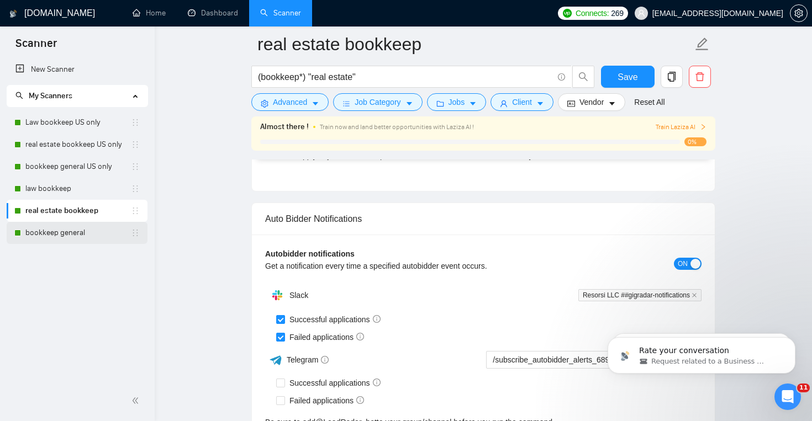
click at [98, 226] on link "bookkeep general" at bounding box center [77, 233] width 105 height 22
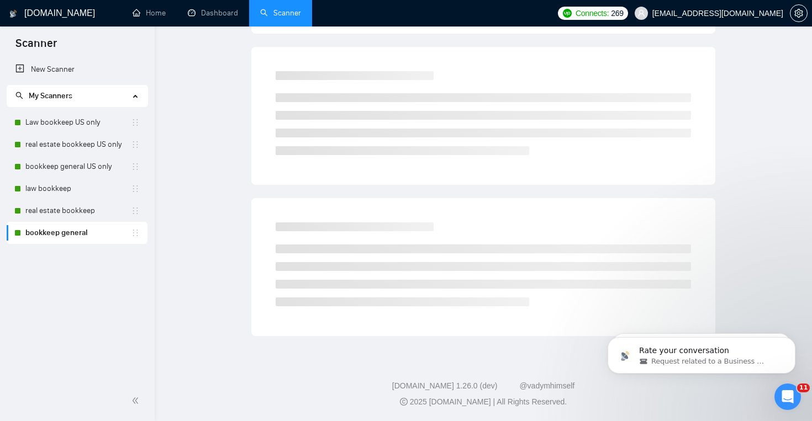
scroll to position [16, 0]
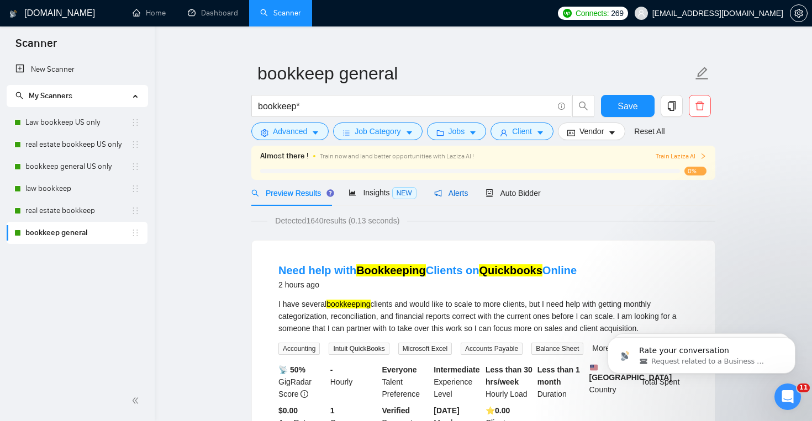
click at [459, 194] on span "Alerts" at bounding box center [451, 193] width 34 height 9
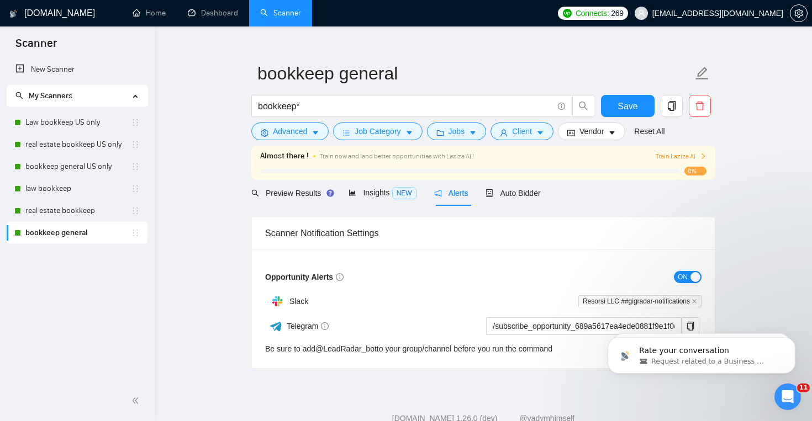
click at [679, 276] on span "ON" at bounding box center [682, 277] width 10 height 12
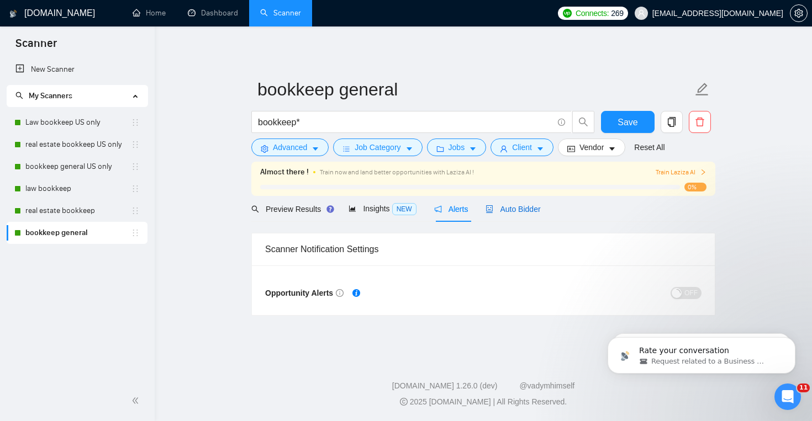
click at [536, 209] on span "Auto Bidder" at bounding box center [512, 209] width 55 height 9
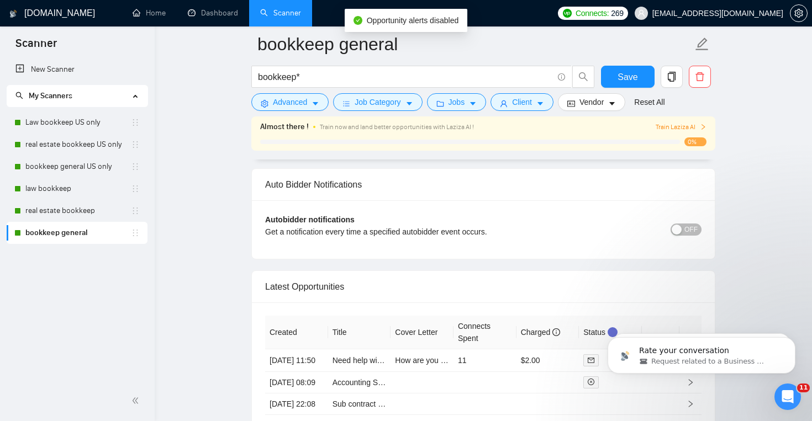
scroll to position [2528, 0]
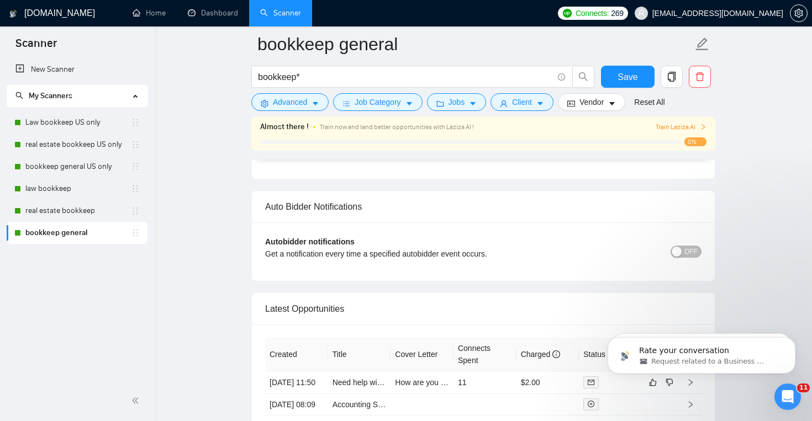
click at [682, 252] on button "OFF" at bounding box center [685, 252] width 31 height 12
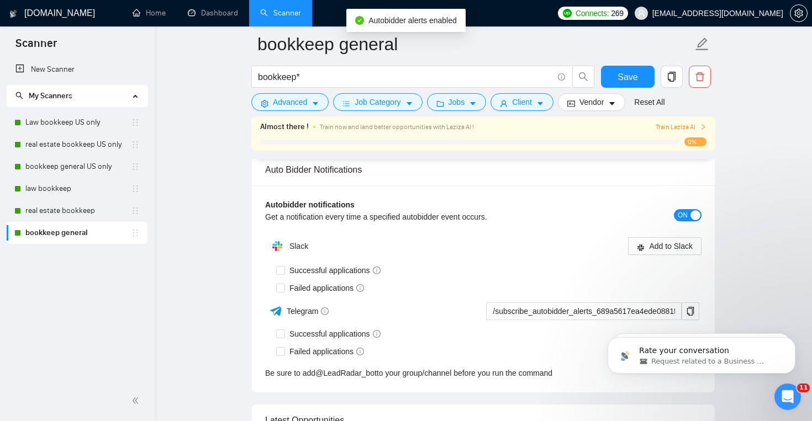
click at [445, 280] on div "Failed applications" at bounding box center [488, 288] width 425 height 18
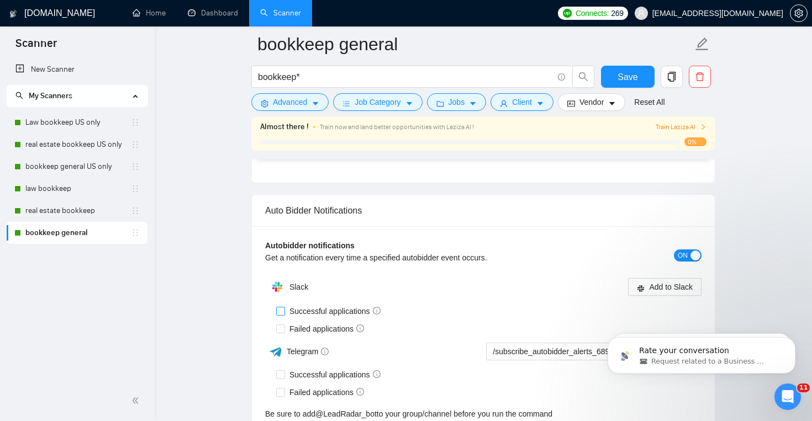
scroll to position [2525, 0]
click at [287, 309] on span "Successful applications" at bounding box center [335, 311] width 100 height 12
click at [284, 309] on input "Successful applications" at bounding box center [280, 310] width 8 height 8
checkbox input "true"
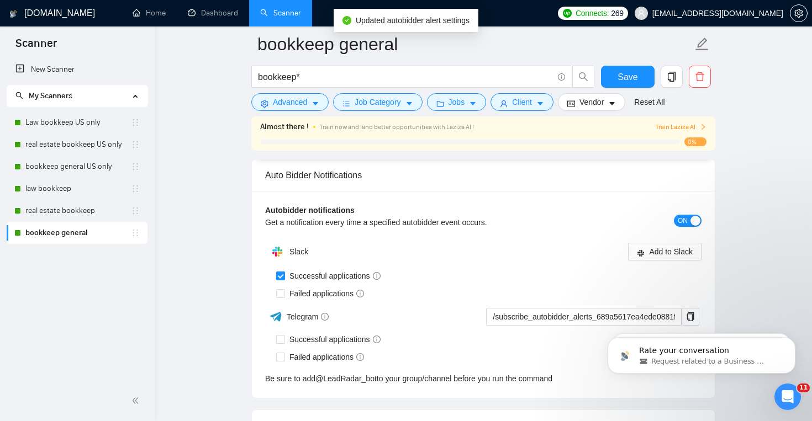
click at [282, 311] on div "Telegram" at bounding box center [373, 316] width 217 height 19
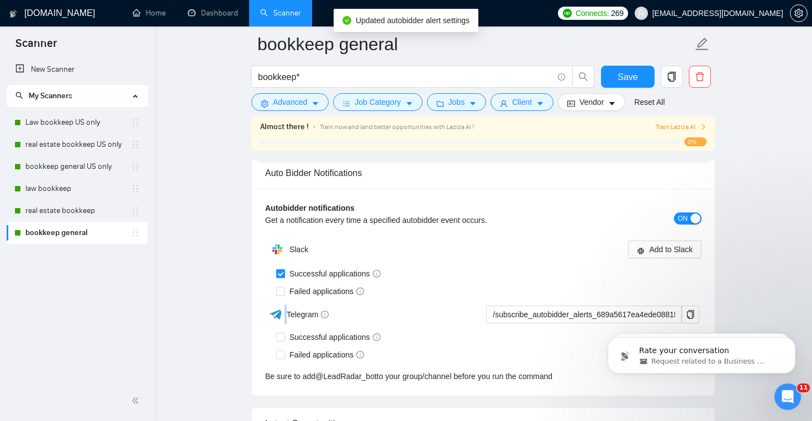
click at [282, 311] on div "Telegram" at bounding box center [373, 314] width 217 height 19
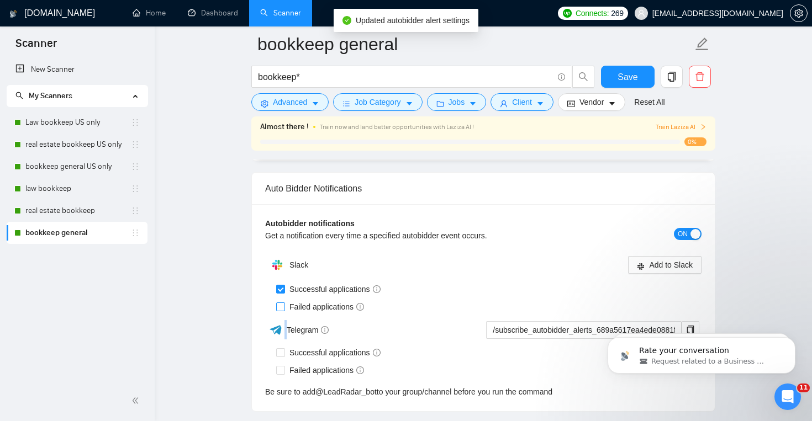
click at [283, 304] on input "Failed applications" at bounding box center [280, 307] width 8 height 8
checkbox input "true"
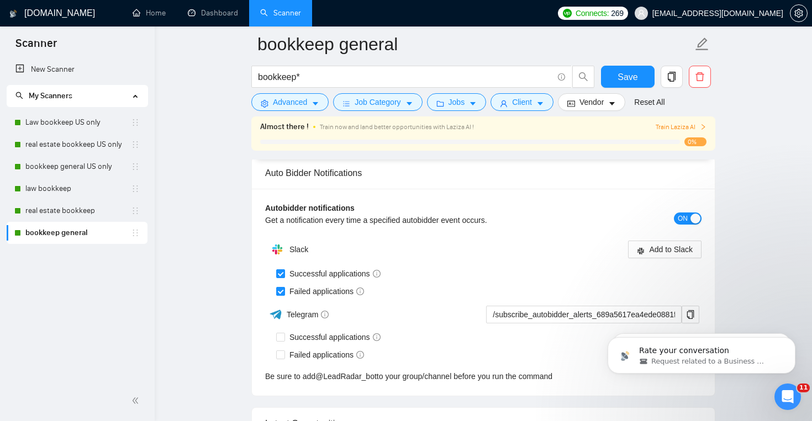
click at [447, 283] on div "Failed applications" at bounding box center [488, 292] width 425 height 18
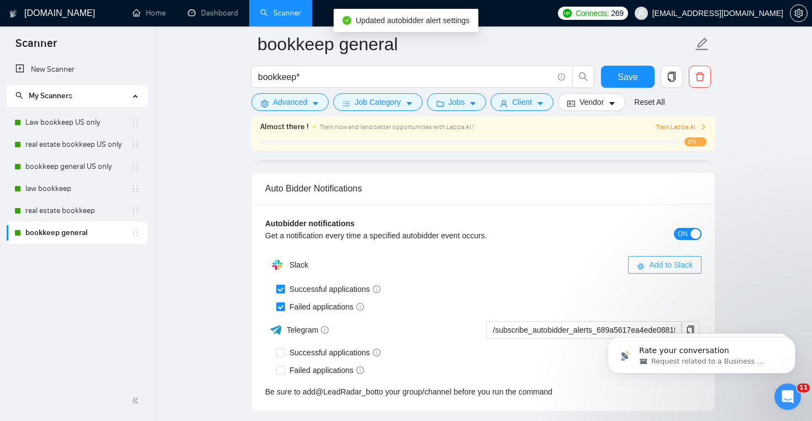
click at [650, 263] on span "Add to Slack" at bounding box center [671, 265] width 44 height 12
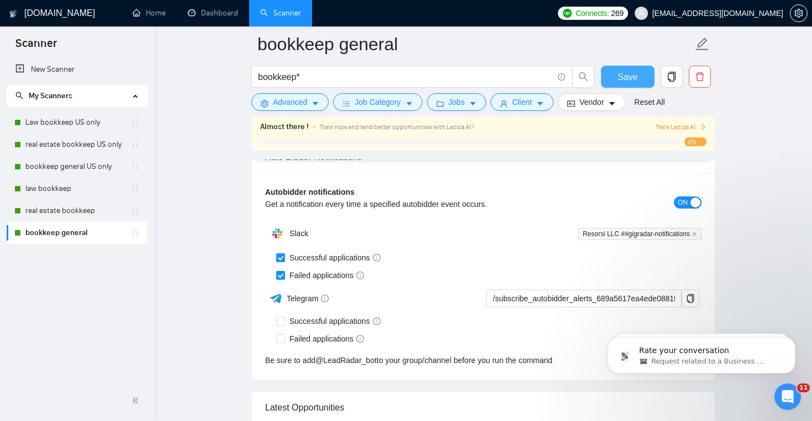
click at [631, 81] on span "Save" at bounding box center [627, 77] width 20 height 14
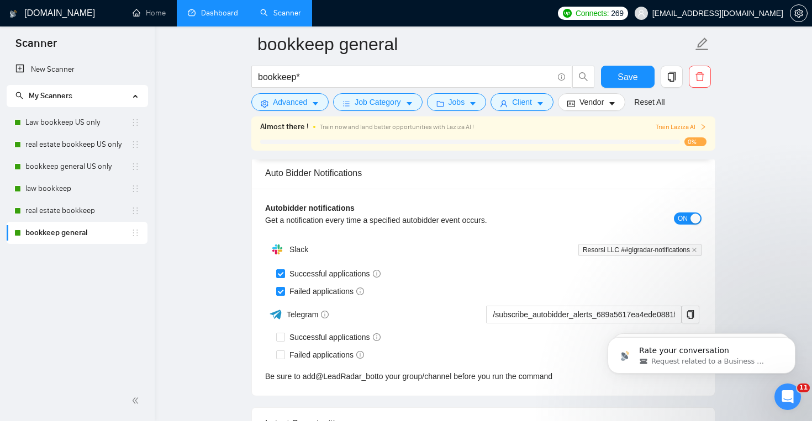
click at [225, 18] on link "Dashboard" at bounding box center [213, 12] width 50 height 9
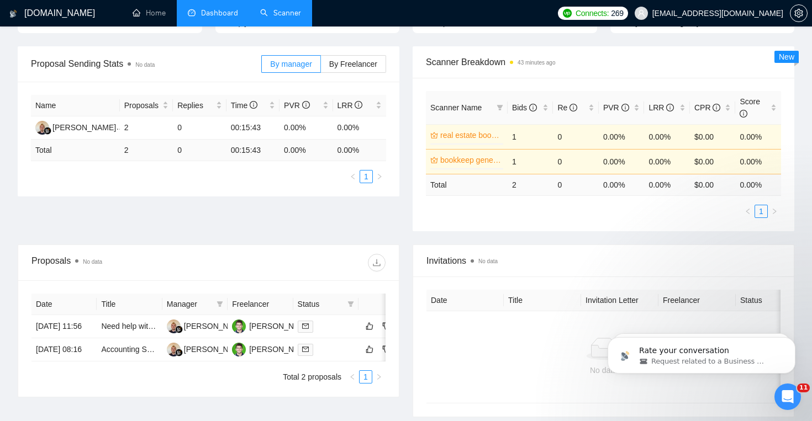
scroll to position [142, 0]
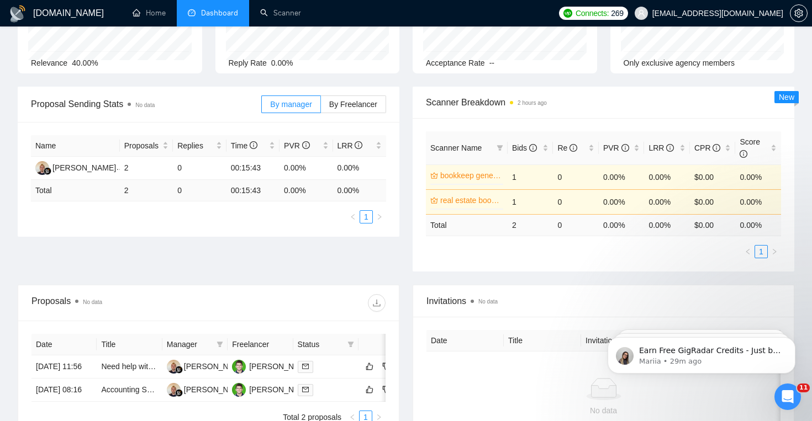
scroll to position [80, 0]
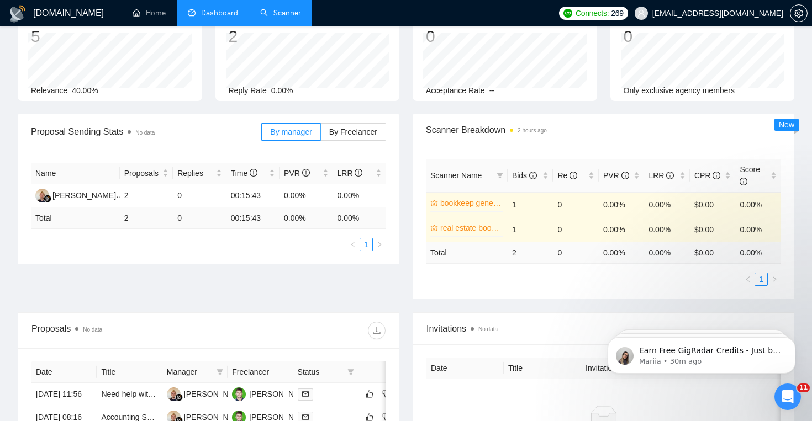
click at [278, 13] on link "Scanner" at bounding box center [280, 12] width 41 height 9
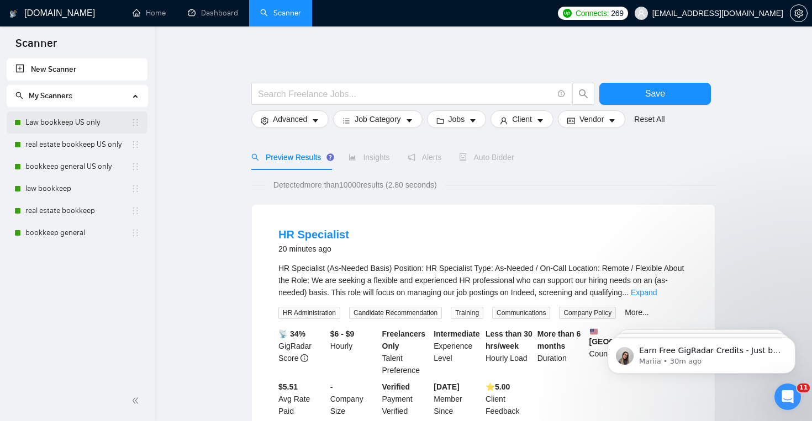
click at [81, 119] on link "Law bookkeep US only" at bounding box center [77, 123] width 105 height 22
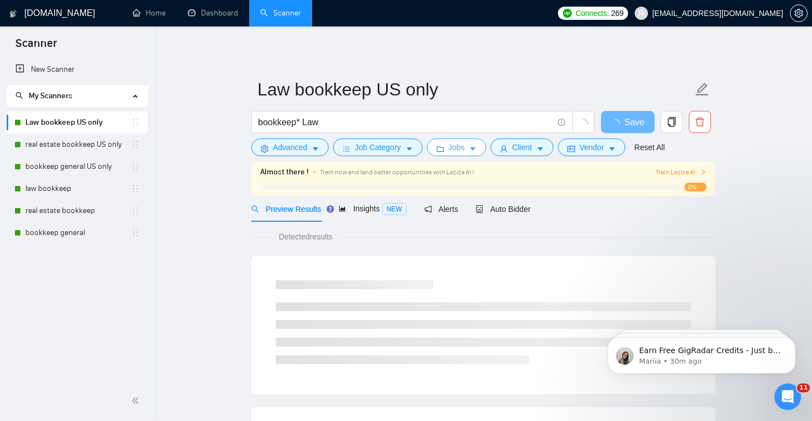
click at [465, 151] on span "Jobs" at bounding box center [456, 147] width 17 height 12
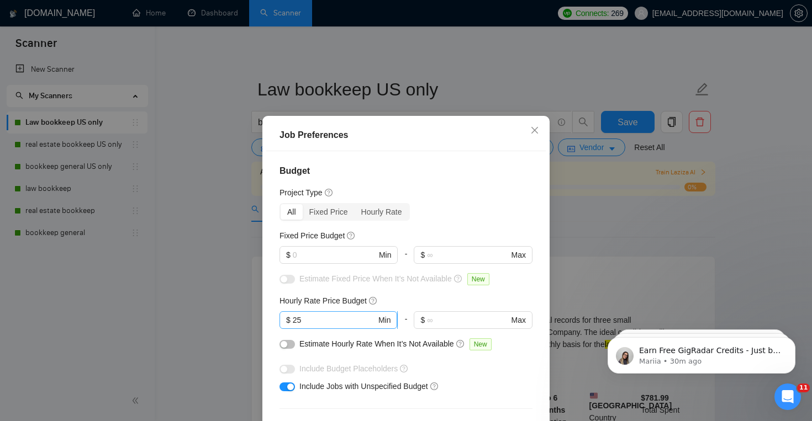
click at [329, 323] on input "25" at bounding box center [334, 320] width 83 height 12
click at [537, 131] on icon "close" at bounding box center [534, 130] width 9 height 9
